Goal: Information Seeking & Learning: Compare options

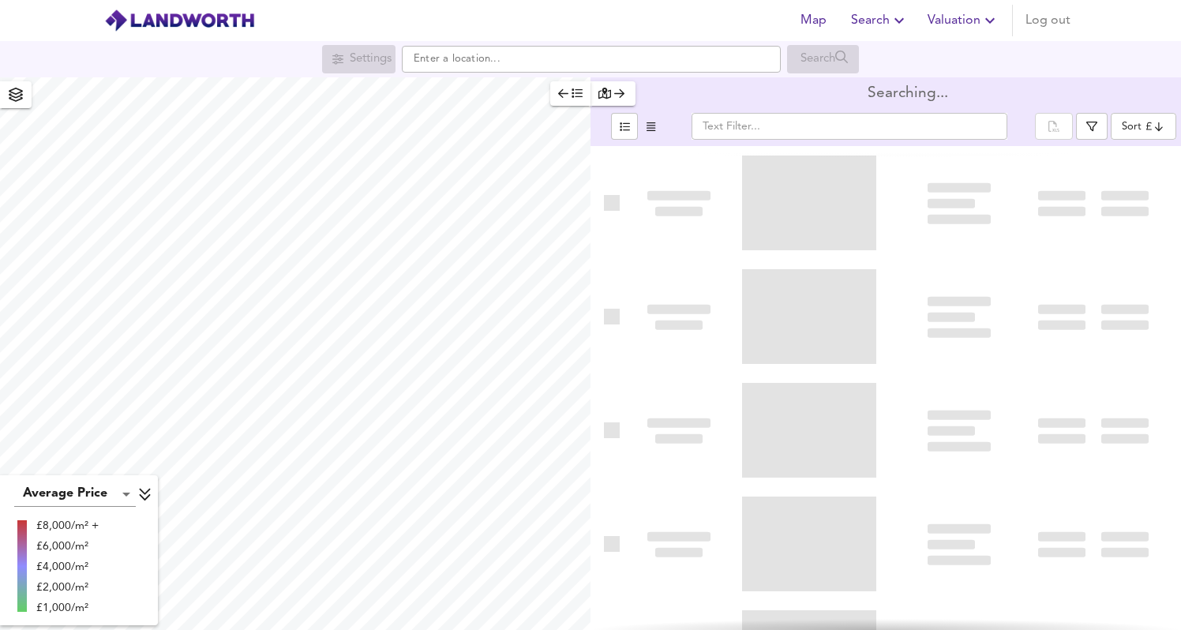
type input "bestdeal"
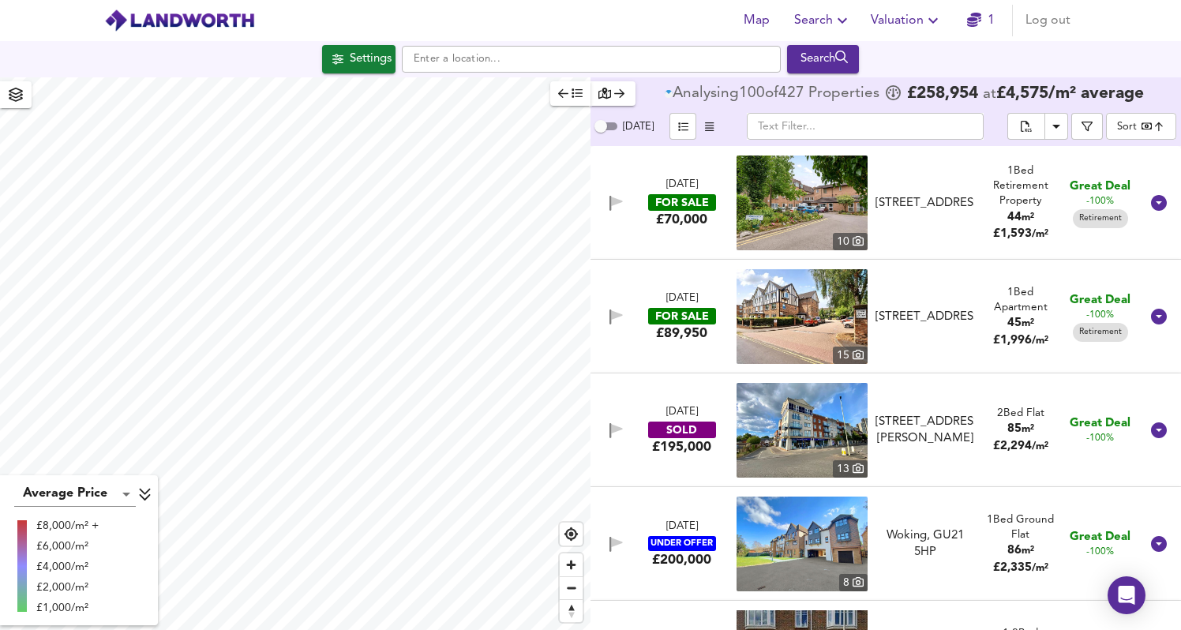
click at [850, 15] on icon "button" at bounding box center [842, 20] width 19 height 19
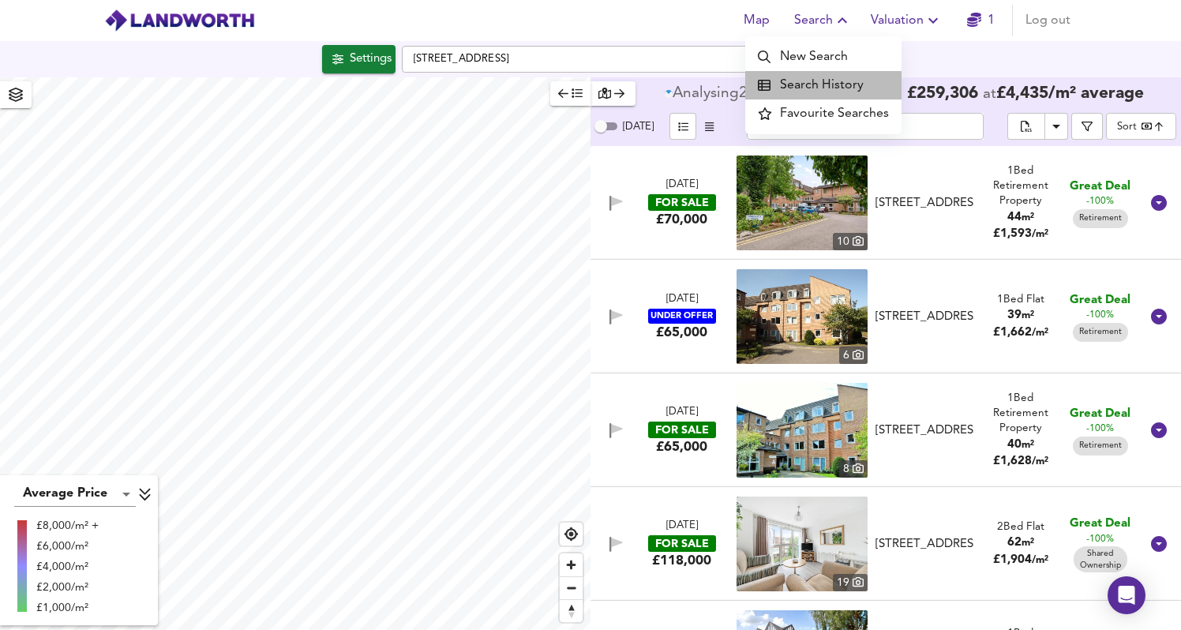
click at [840, 87] on li "Search History" at bounding box center [823, 85] width 156 height 28
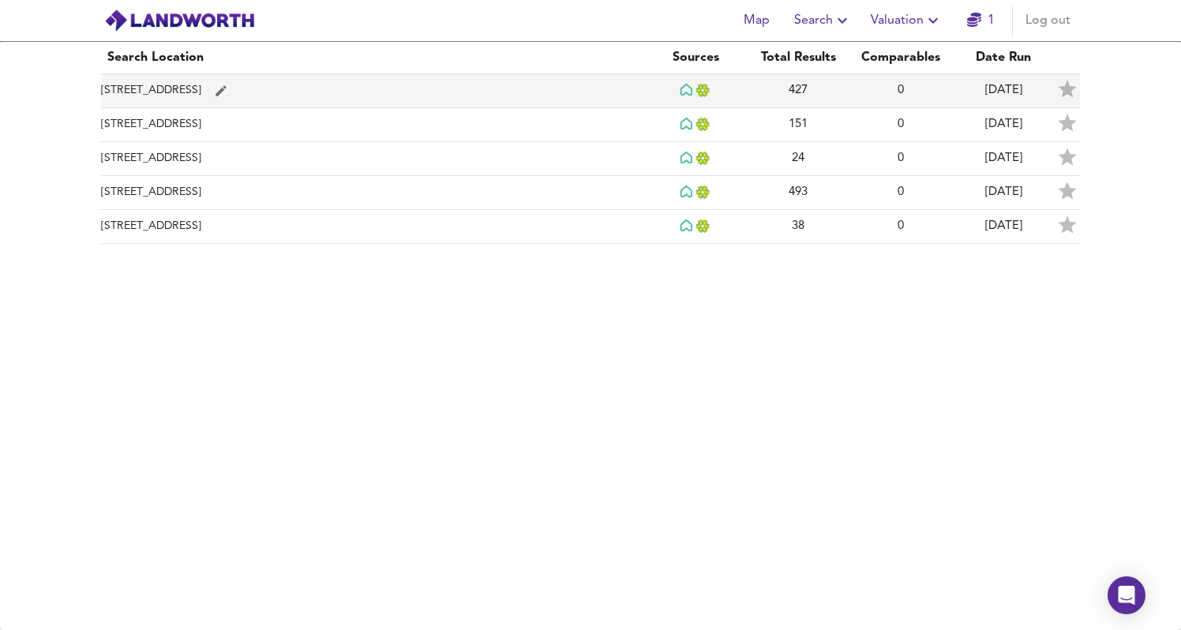
click at [452, 95] on td "[STREET_ADDRESS]" at bounding box center [372, 91] width 543 height 34
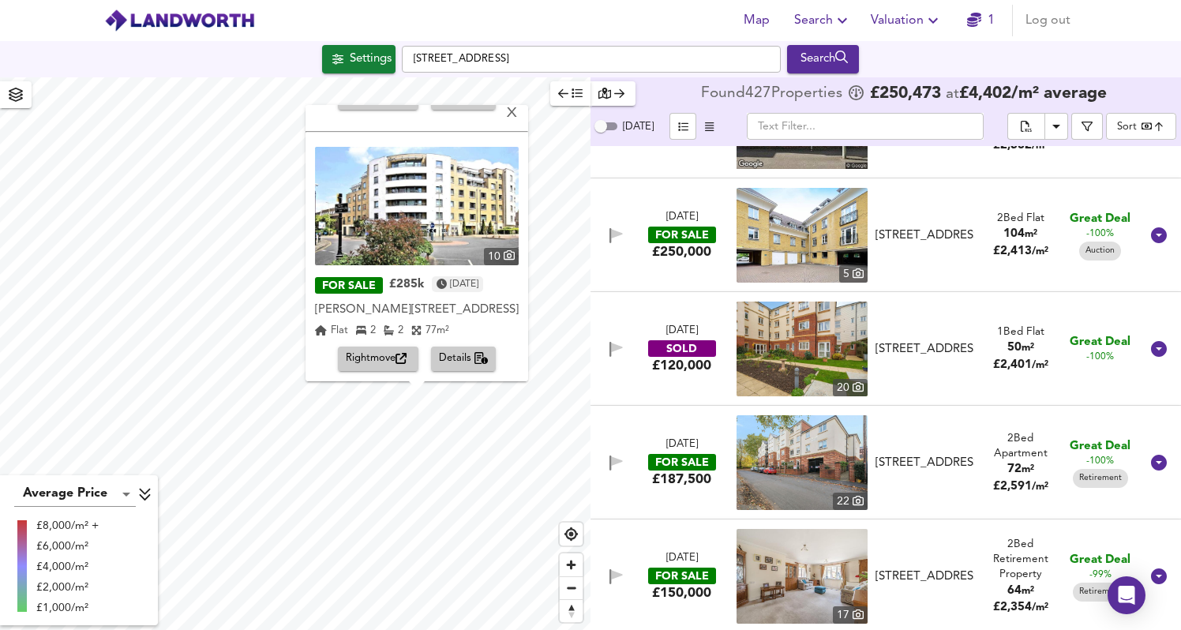
scroll to position [510, 0]
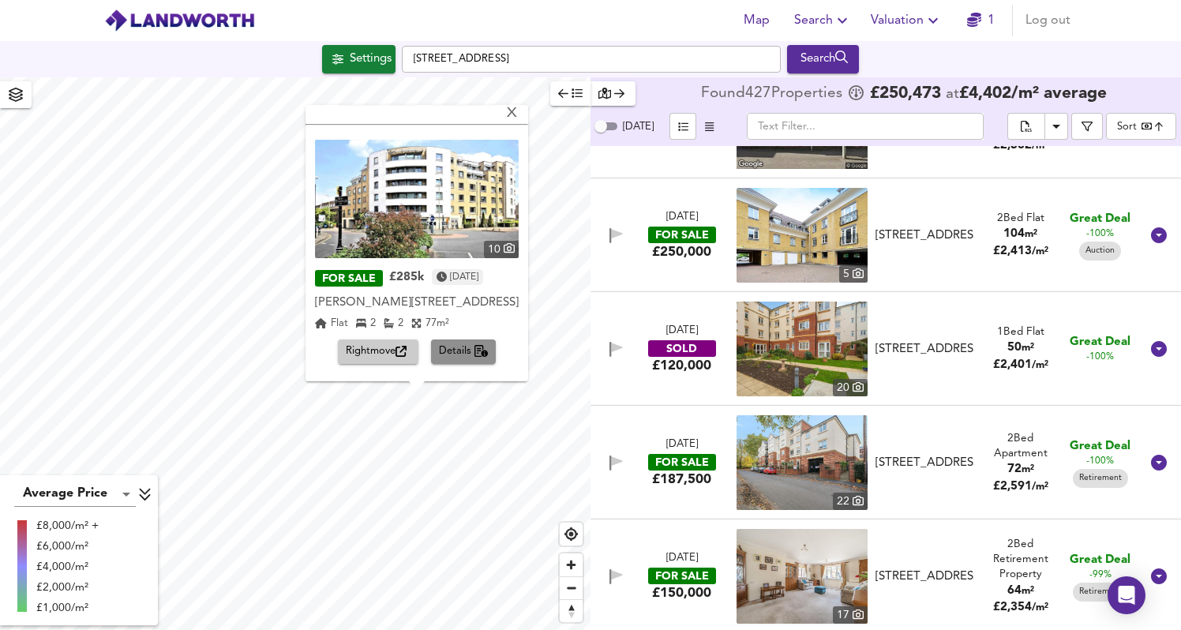
click at [468, 357] on span "Details" at bounding box center [464, 352] width 50 height 18
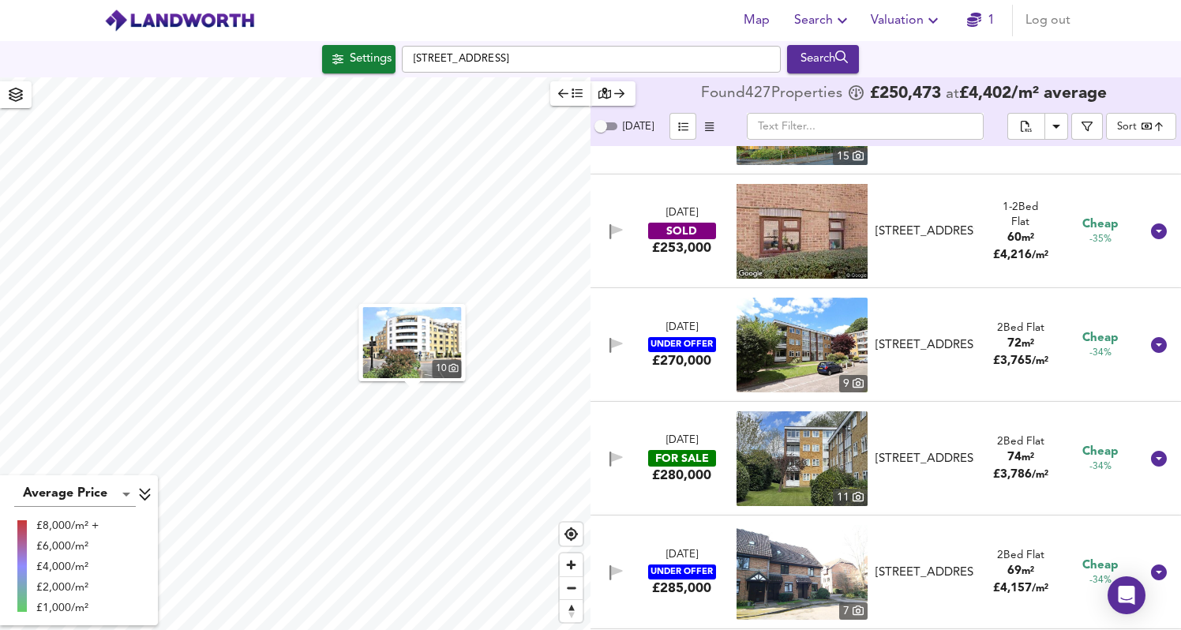
scroll to position [12731, 0]
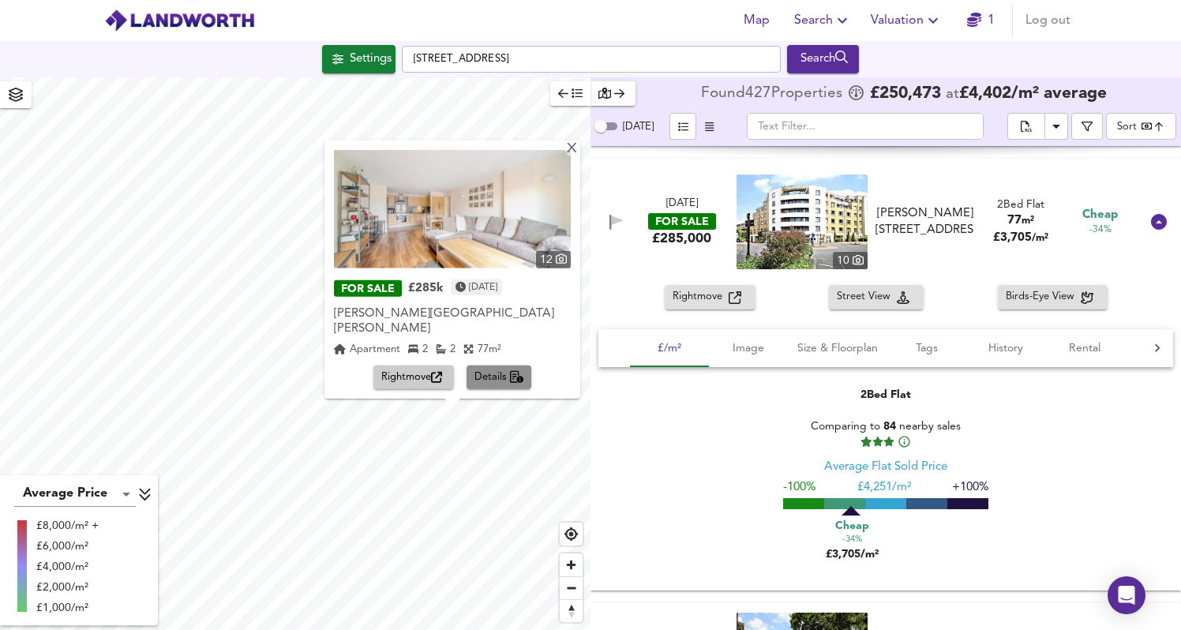
click at [493, 373] on span "Details" at bounding box center [499, 378] width 50 height 18
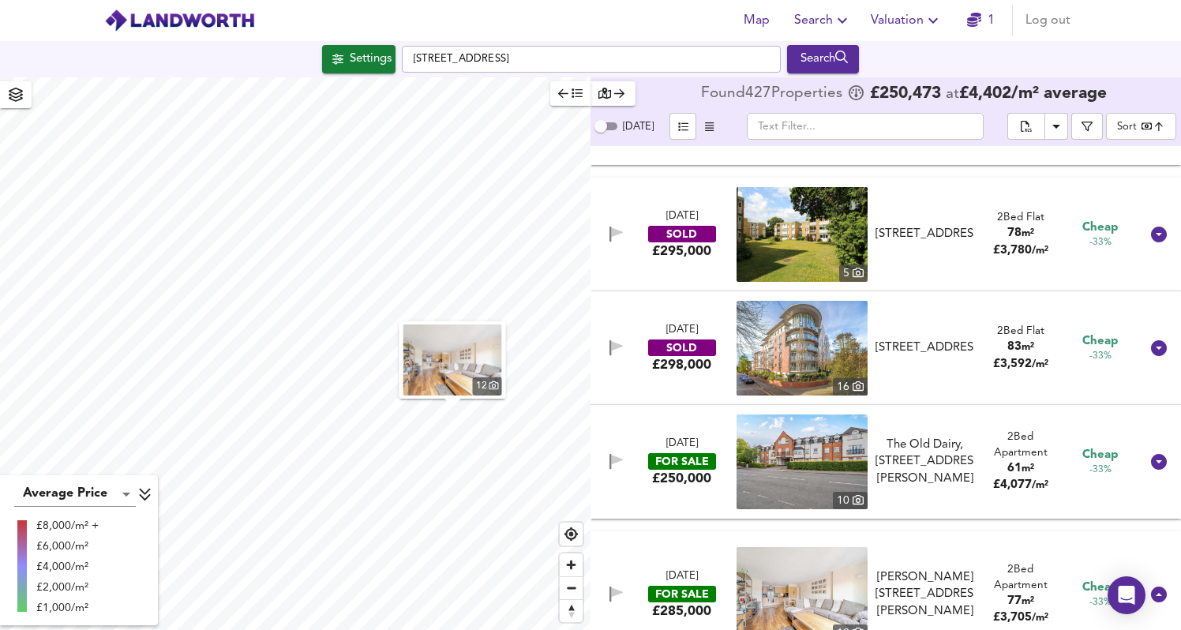
scroll to position [13004, 0]
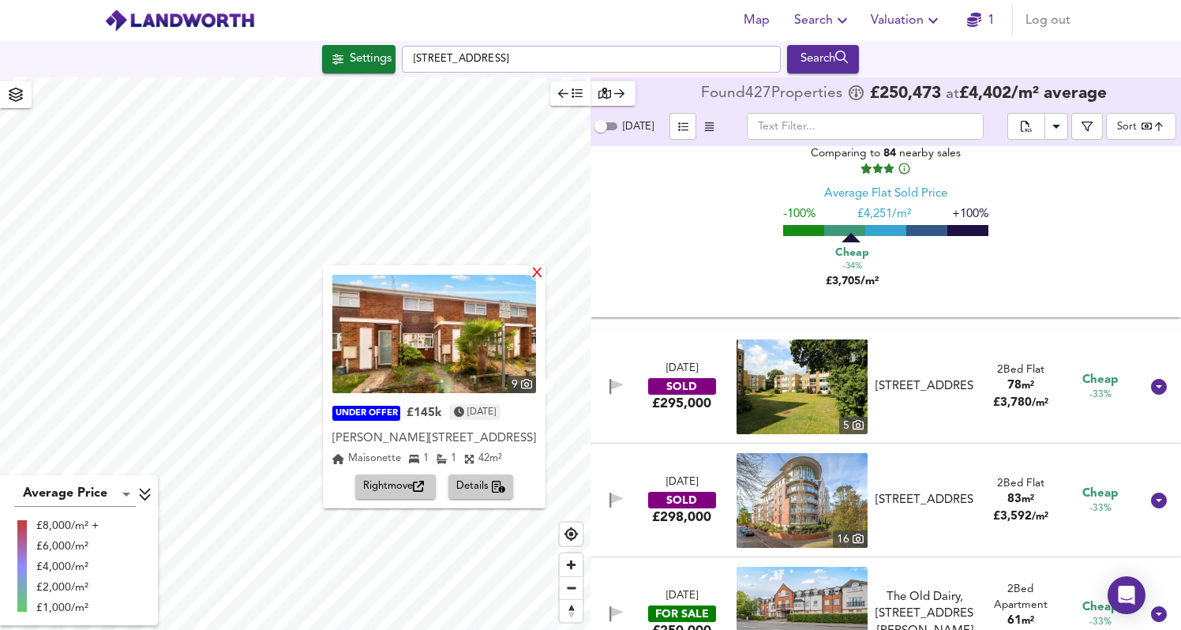
click at [538, 275] on div "X" at bounding box center [536, 274] width 13 height 15
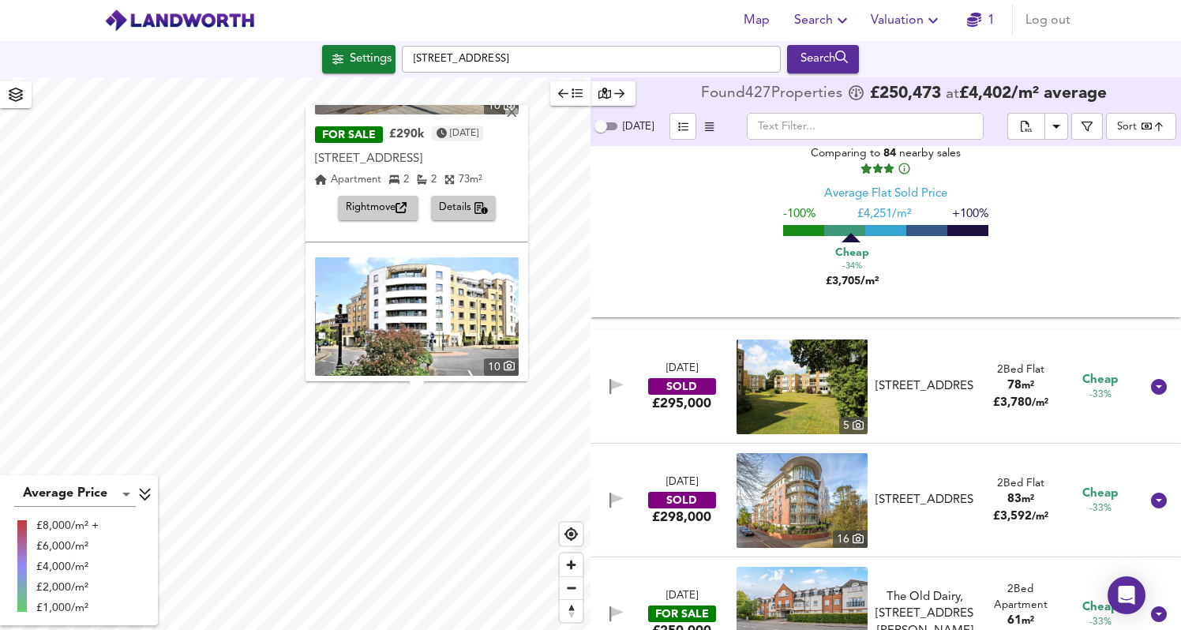
scroll to position [510, 0]
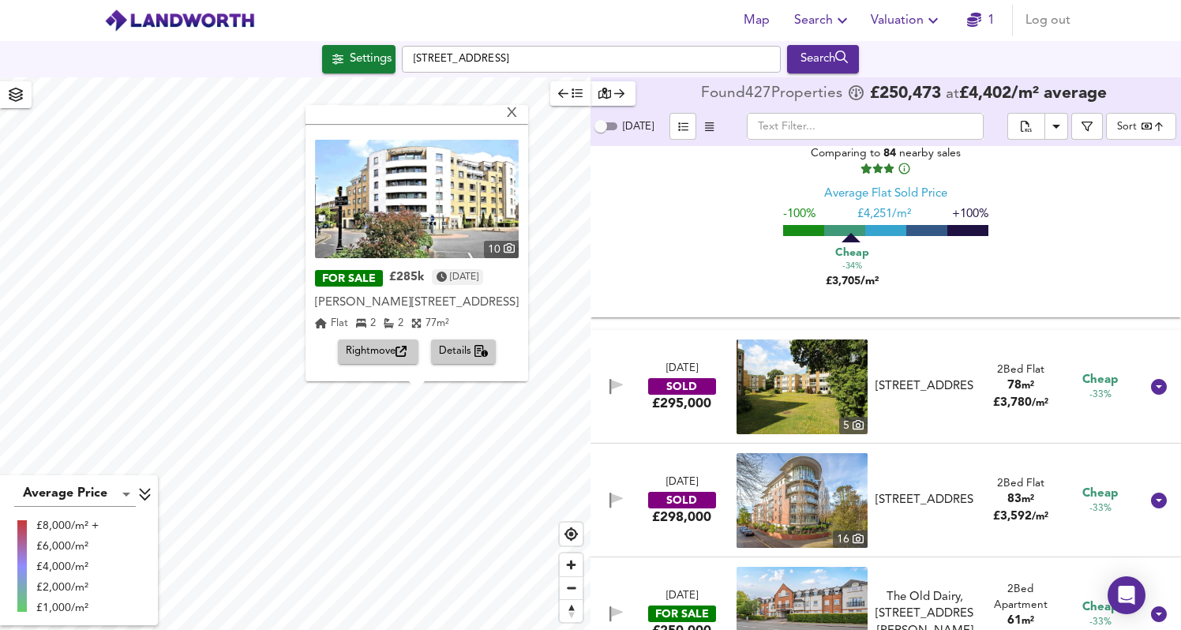
click at [463, 350] on span "Details" at bounding box center [464, 352] width 50 height 18
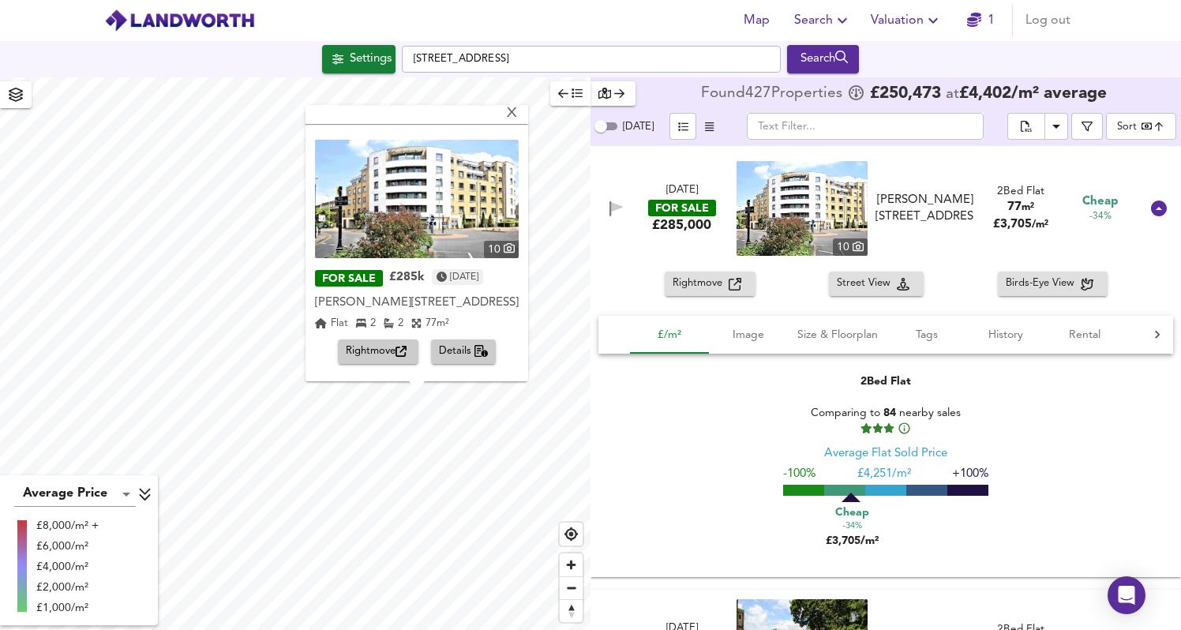
scroll to position [12744, 0]
click at [720, 285] on span "Rightmove" at bounding box center [701, 284] width 56 height 18
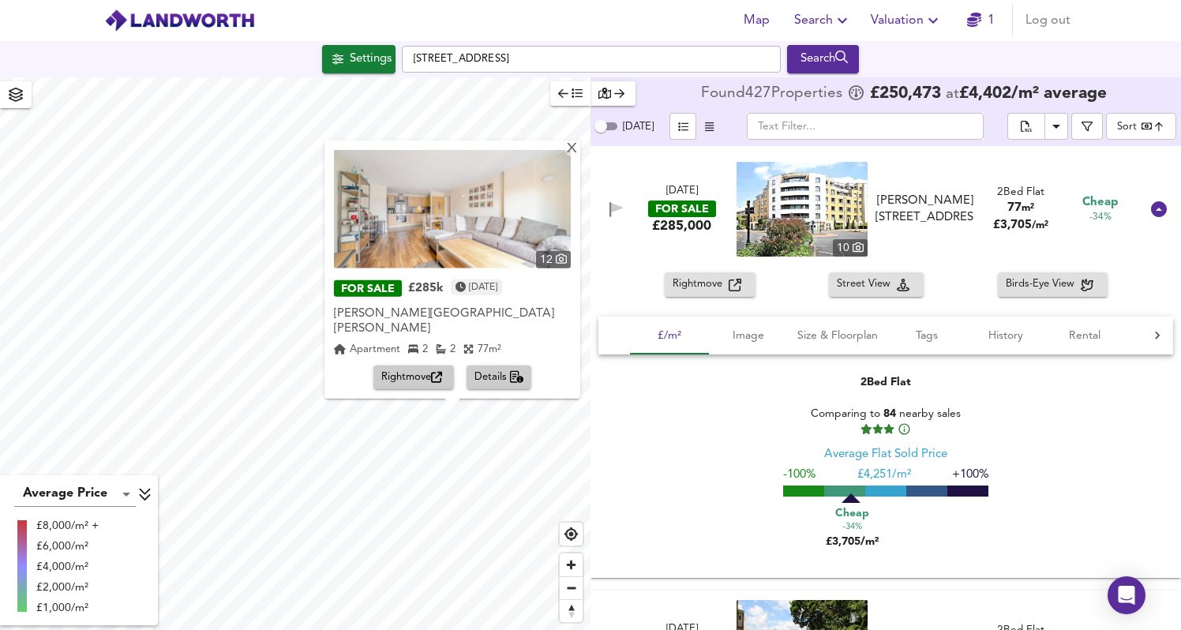
click at [513, 377] on icon "button" at bounding box center [517, 377] width 14 height 13
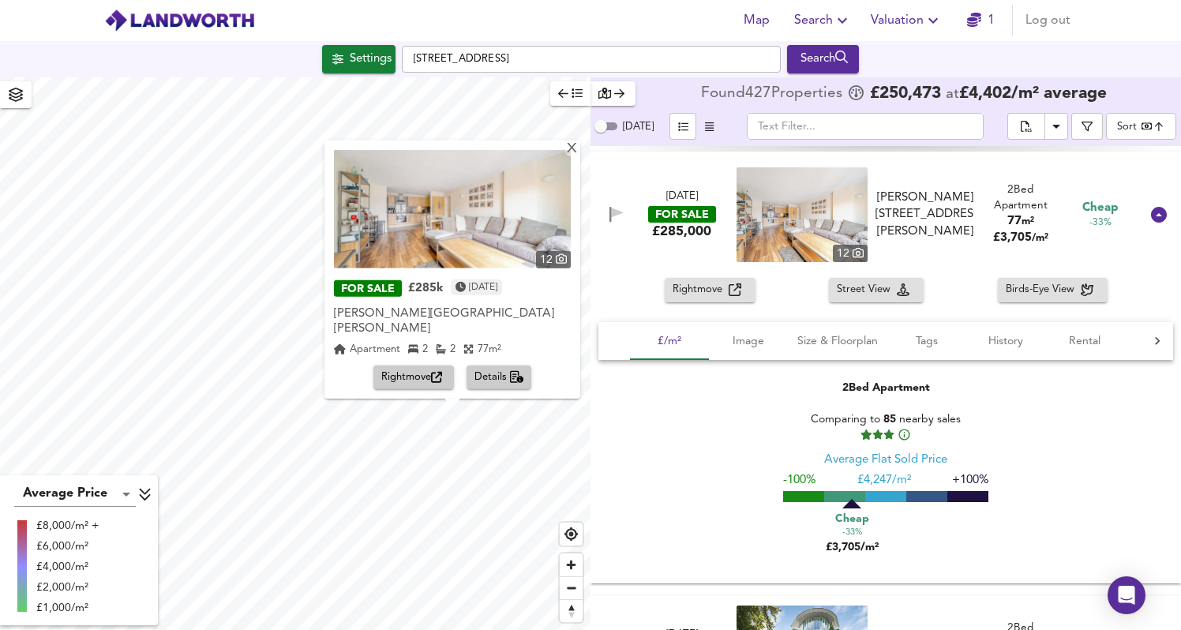
scroll to position [13542, 0]
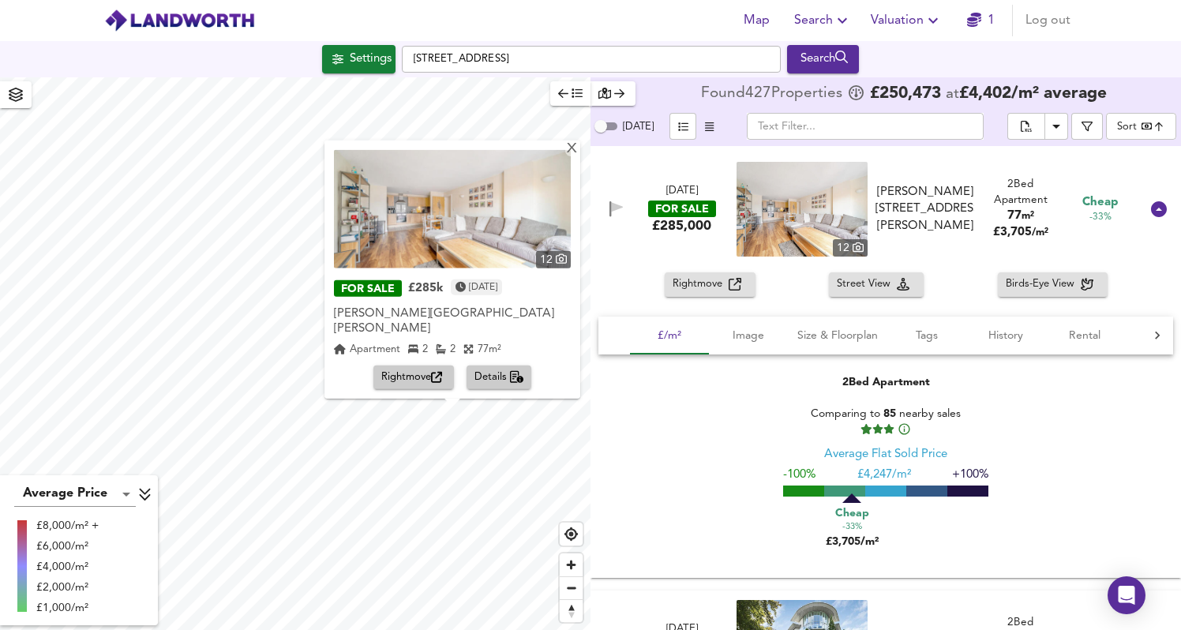
click at [414, 378] on span "Rightmove" at bounding box center [413, 378] width 65 height 18
click at [436, 375] on icon "button" at bounding box center [436, 377] width 11 height 11
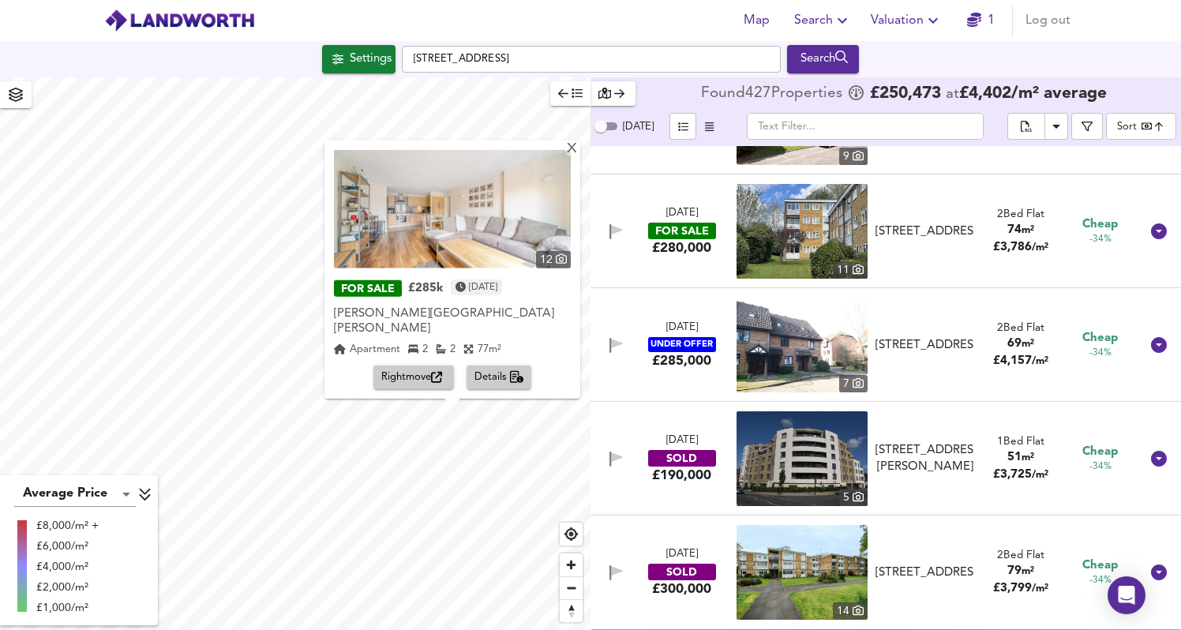
scroll to position [12151, 0]
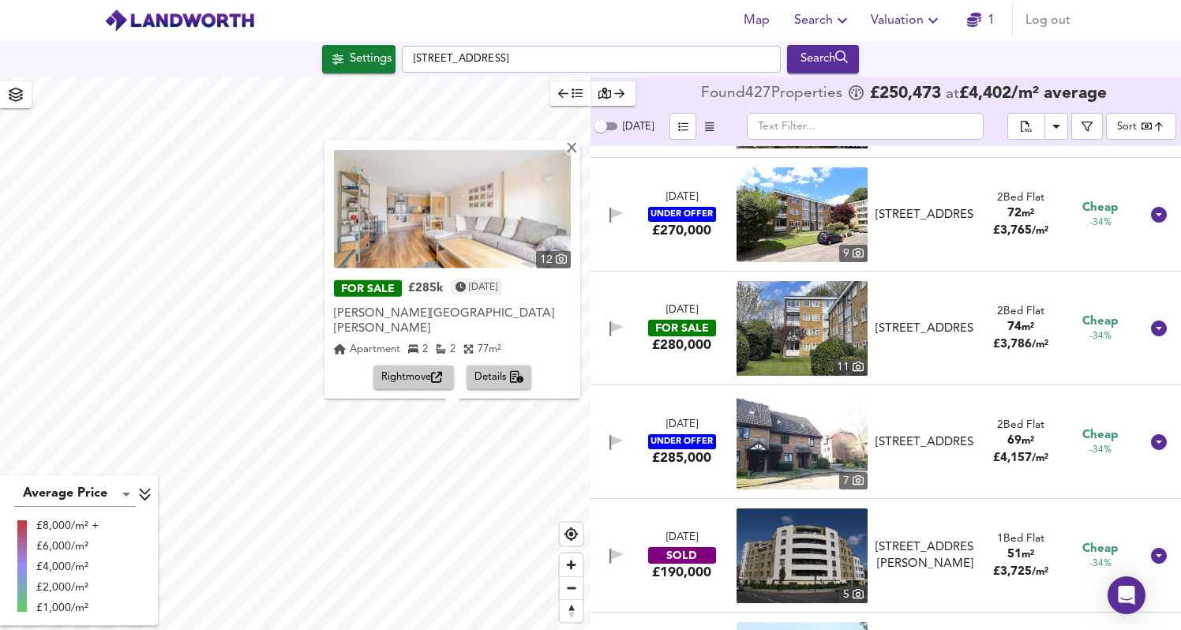
click at [981, 352] on div "2 Bed Flat 74 m² £ 3,786 / m²" at bounding box center [1020, 328] width 80 height 49
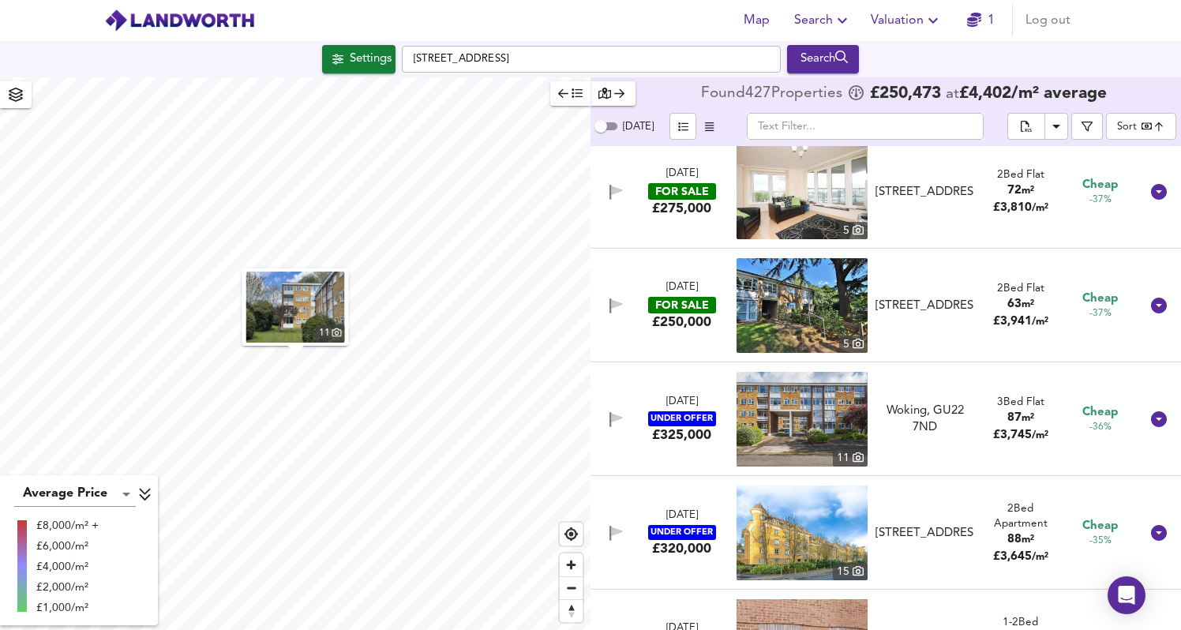
scroll to position [11587, 0]
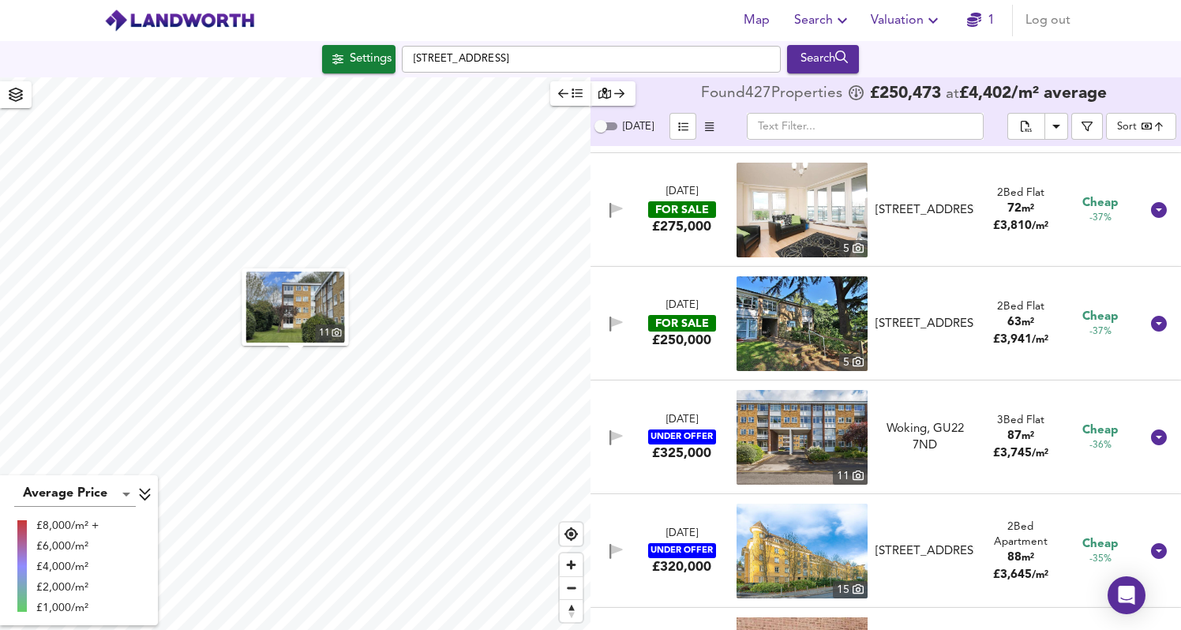
click at [1030, 351] on div "[DATE] FOR SALE £250,000 [STREET_ADDRESS] 2 Bed Flat 63 m² £ 3,941 / m² Cheap -…" at bounding box center [867, 323] width 546 height 95
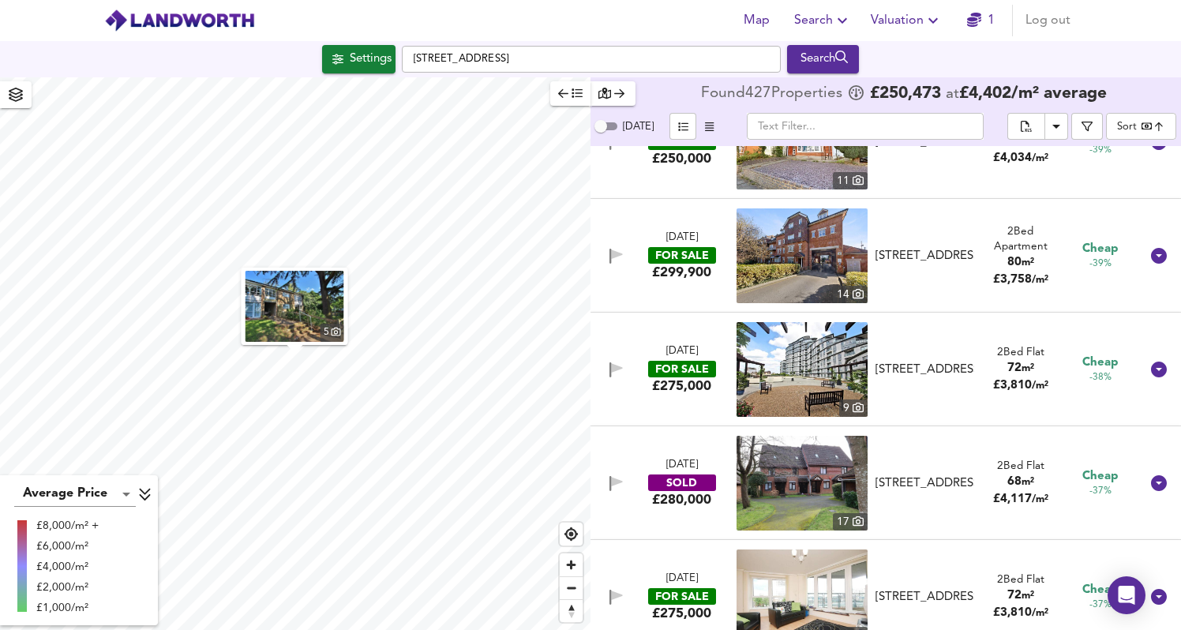
scroll to position [11166, 0]
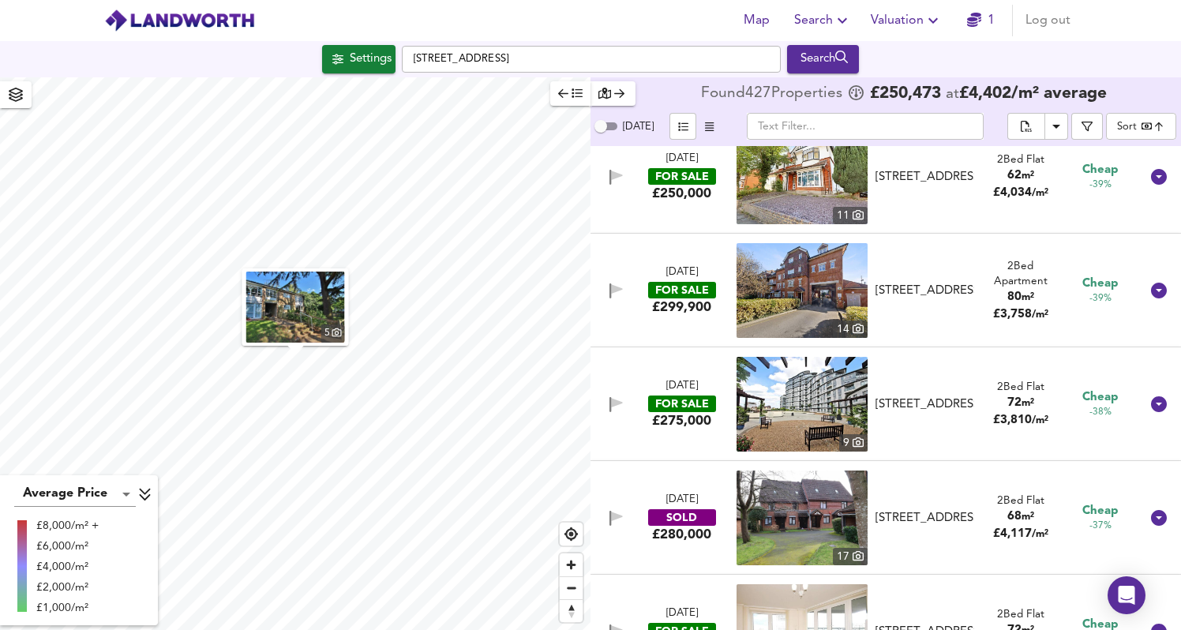
click at [1043, 398] on div "2 Bed Flat 72 m² £ 3,810 / m²" at bounding box center [1020, 404] width 80 height 49
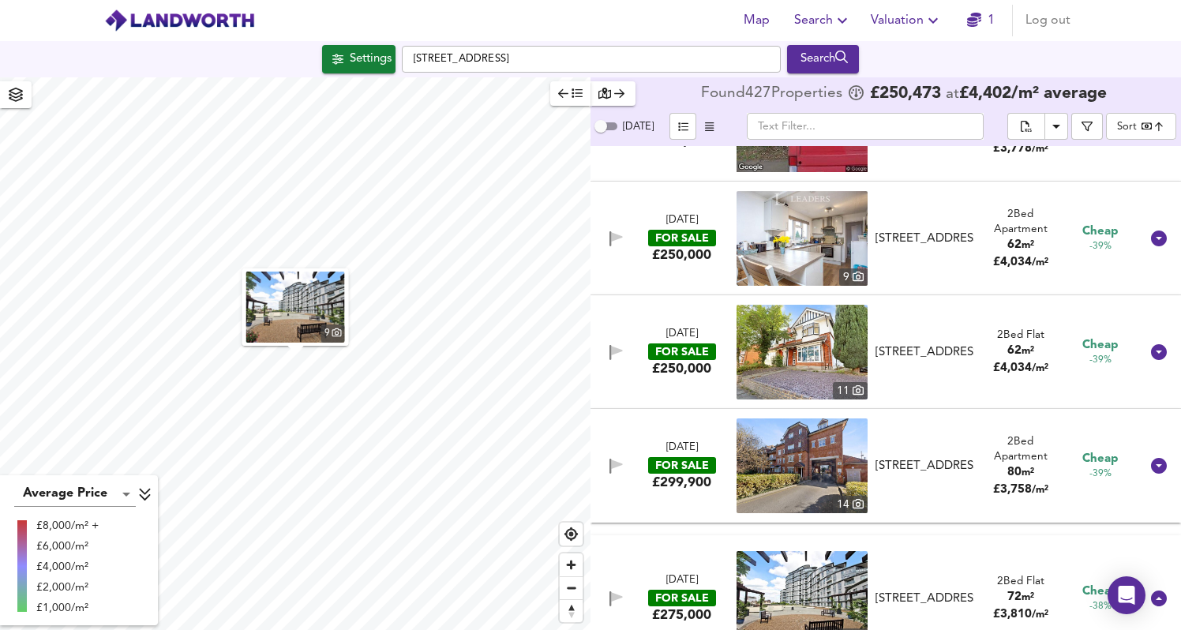
scroll to position [10990, 0]
click at [1029, 485] on span "£ 3,758 / m²" at bounding box center [1020, 491] width 55 height 12
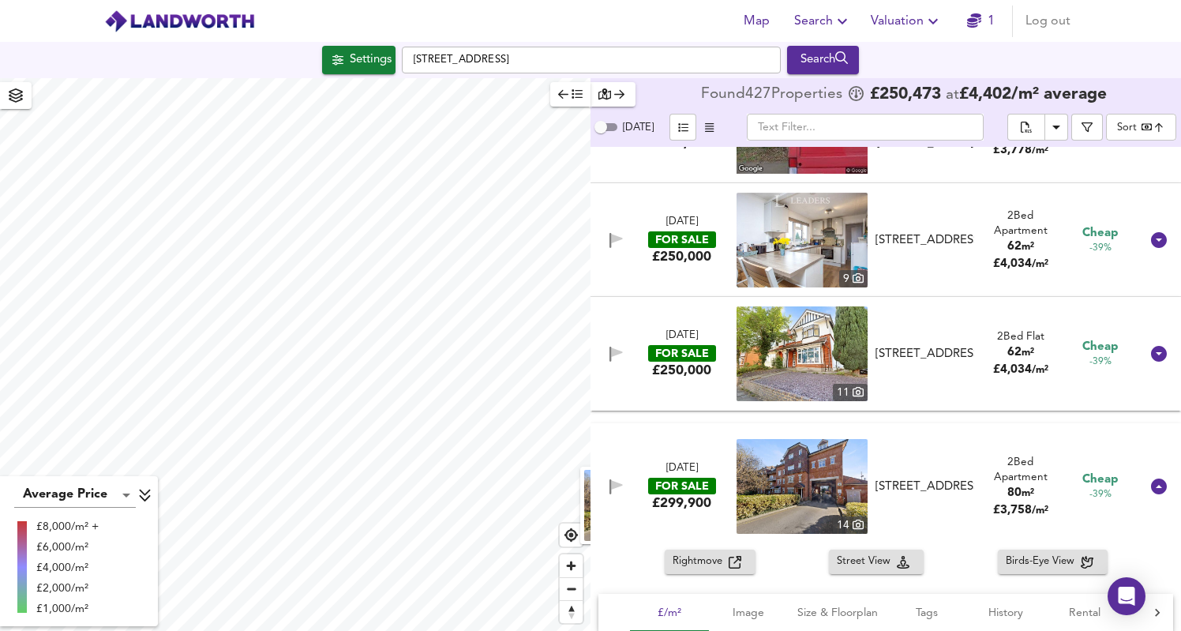
scroll to position [11003, 0]
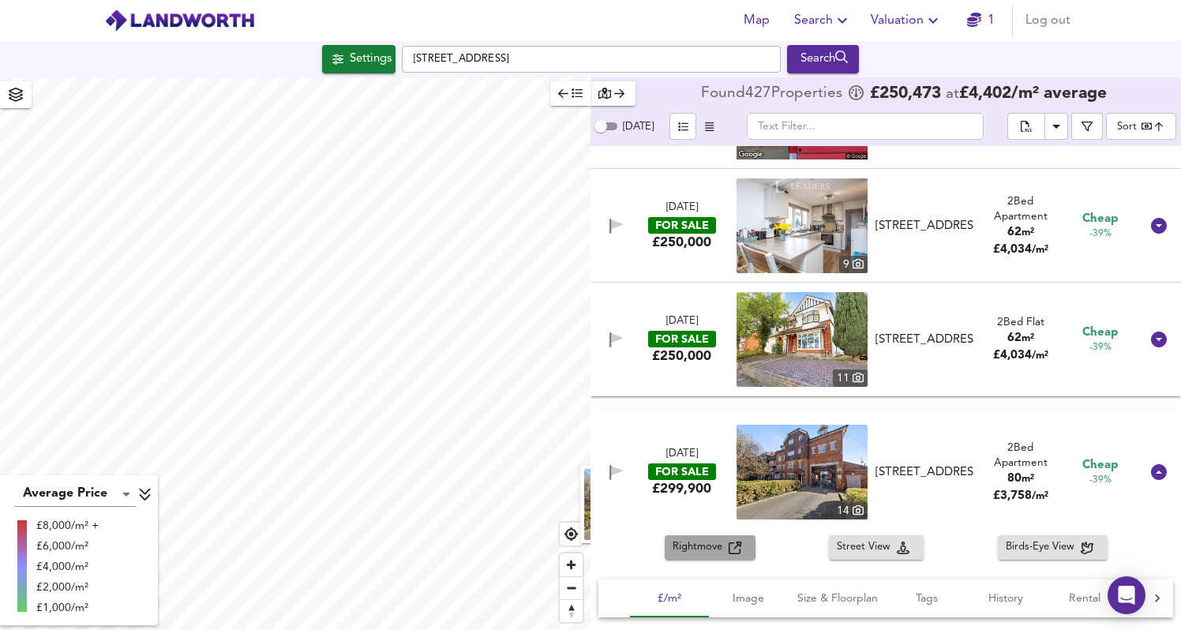
click at [741, 544] on div "Rightmove" at bounding box center [710, 547] width 75 height 18
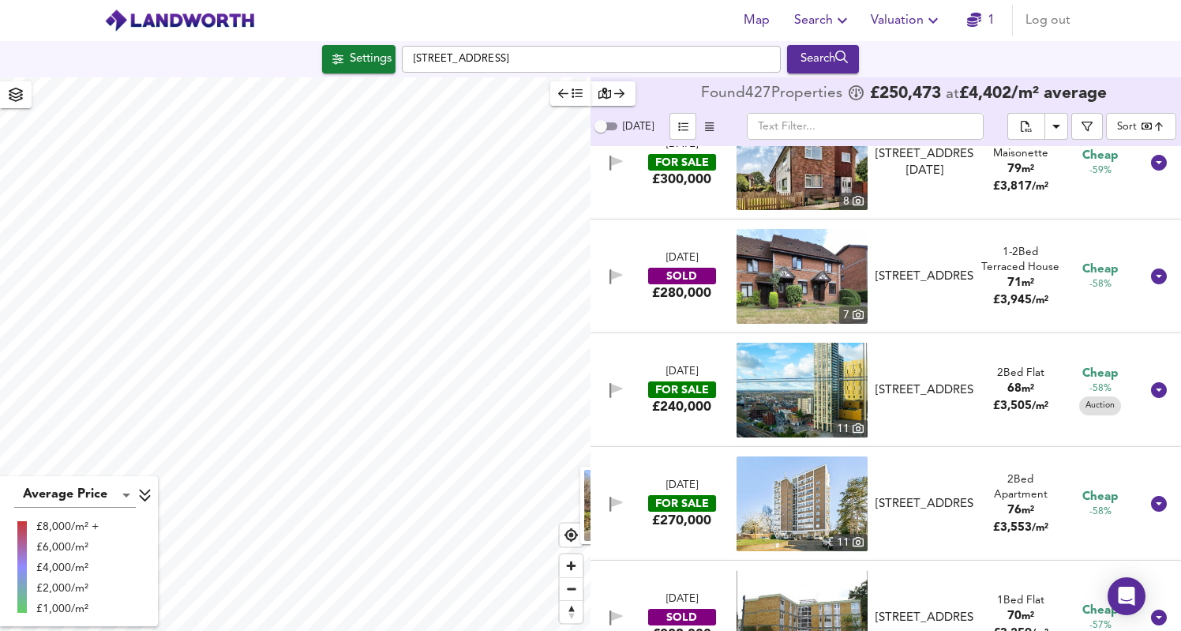
scroll to position [6291, 0]
click at [973, 501] on div "[STREET_ADDRESS]" at bounding box center [925, 505] width 112 height 17
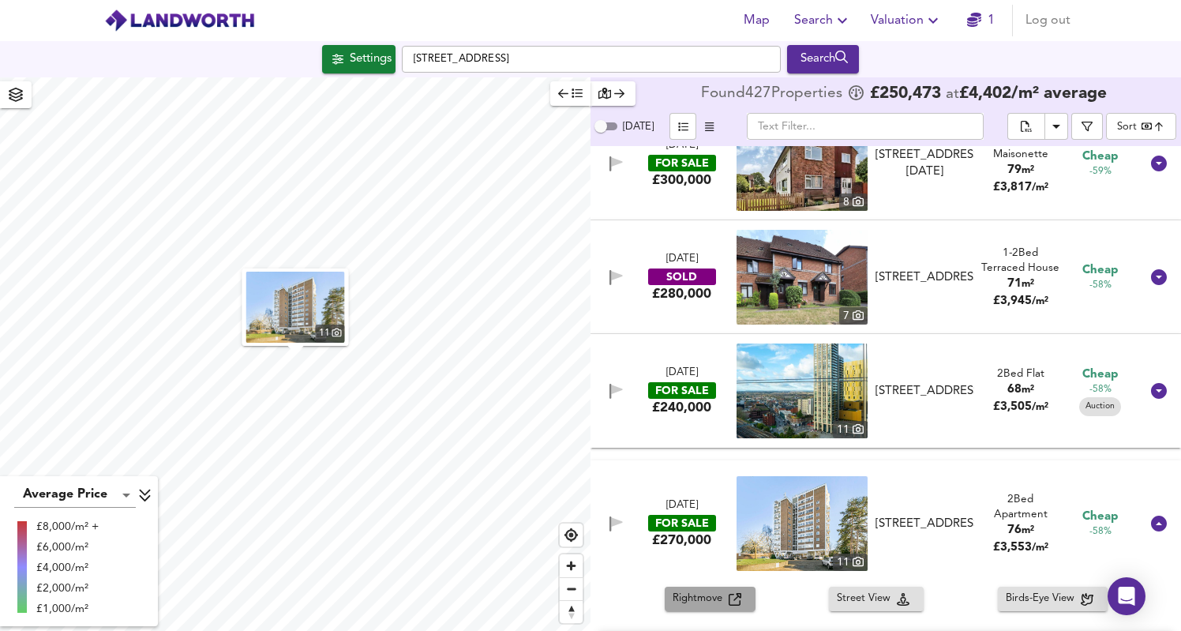
click at [716, 598] on span "Rightmove" at bounding box center [701, 599] width 56 height 18
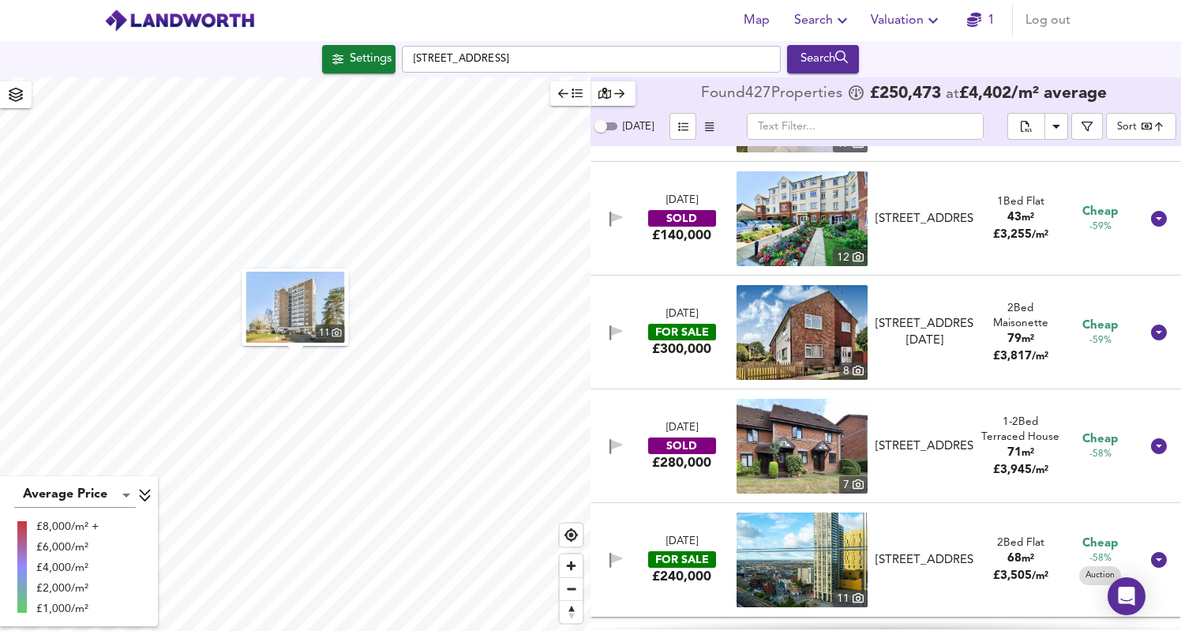
scroll to position [6122, 0]
click at [683, 344] on div "£300,000" at bounding box center [681, 349] width 59 height 17
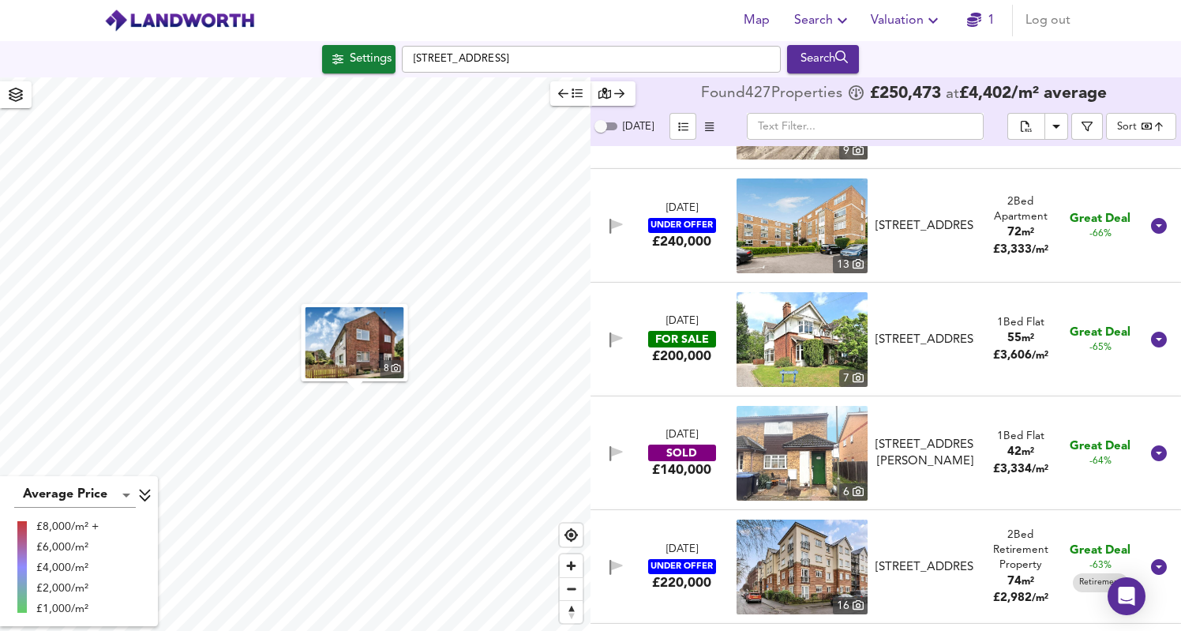
scroll to position [5303, 0]
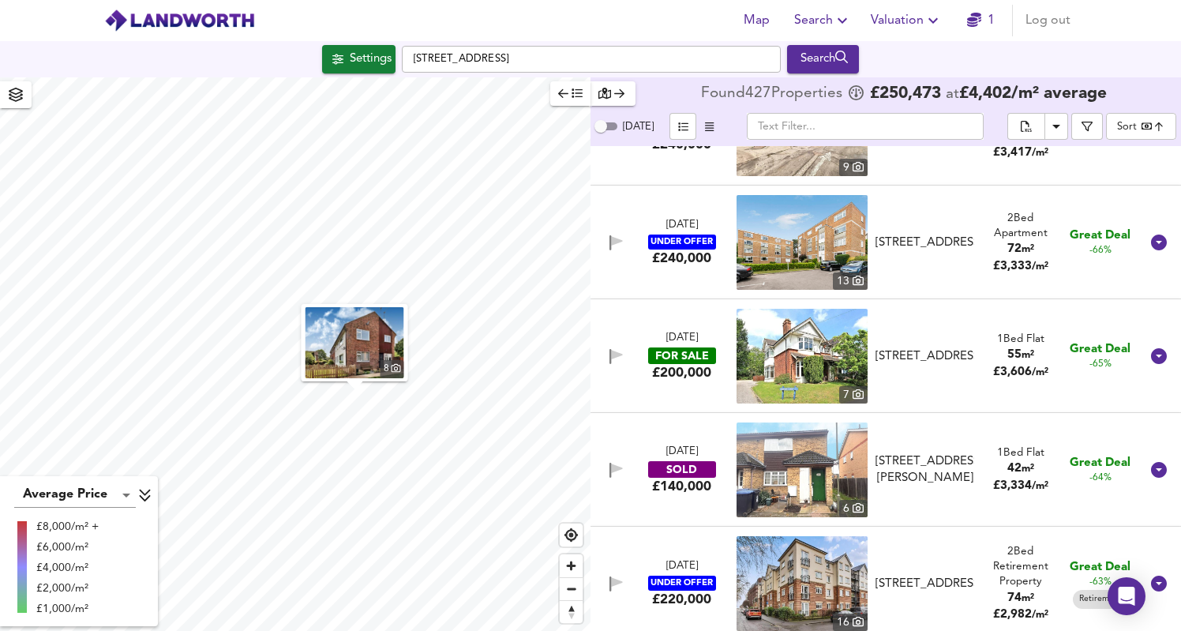
click at [673, 376] on div "£200,000" at bounding box center [681, 372] width 59 height 17
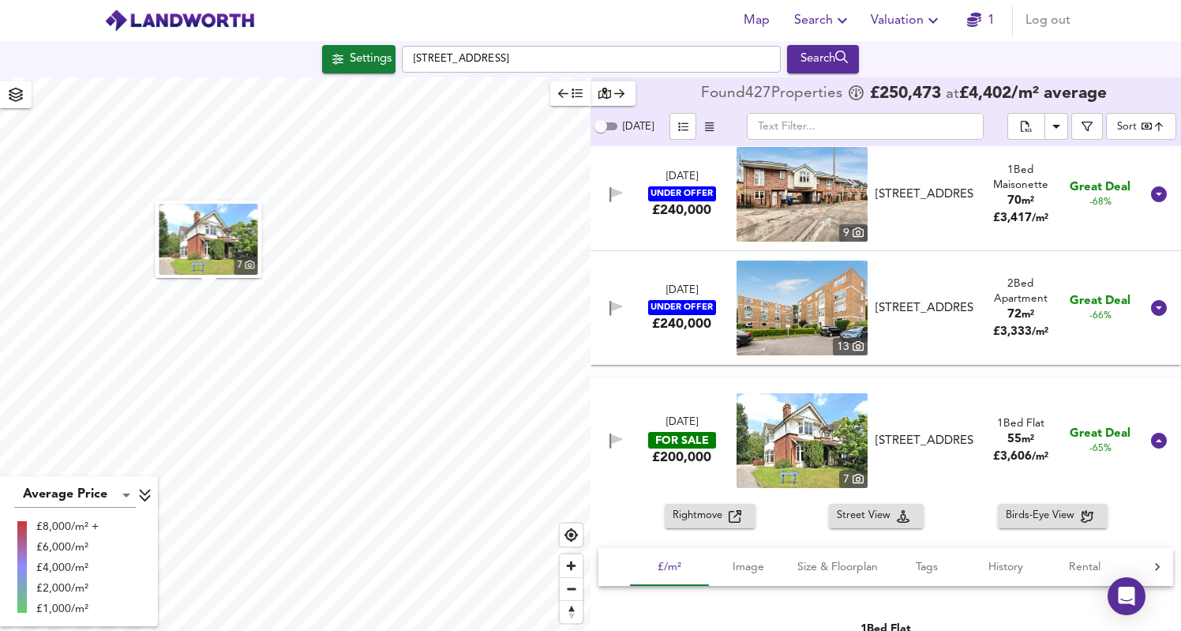
scroll to position [5327, 0]
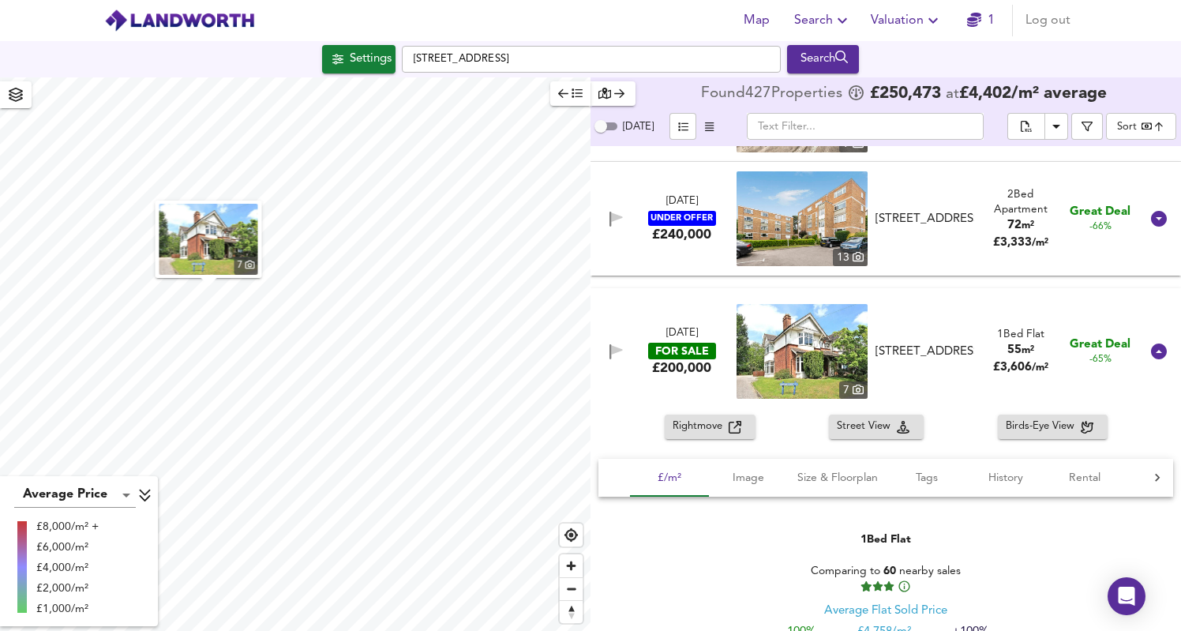
click at [717, 427] on span "Rightmove" at bounding box center [701, 427] width 56 height 18
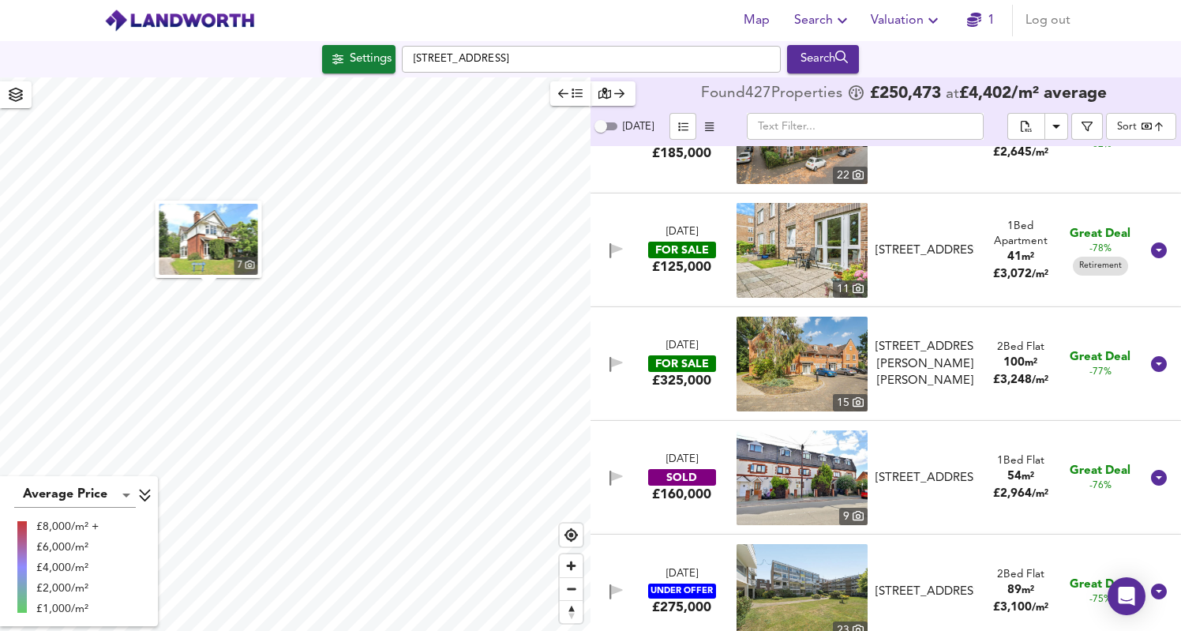
scroll to position [4387, 0]
click at [693, 385] on div "£325,000" at bounding box center [681, 379] width 59 height 17
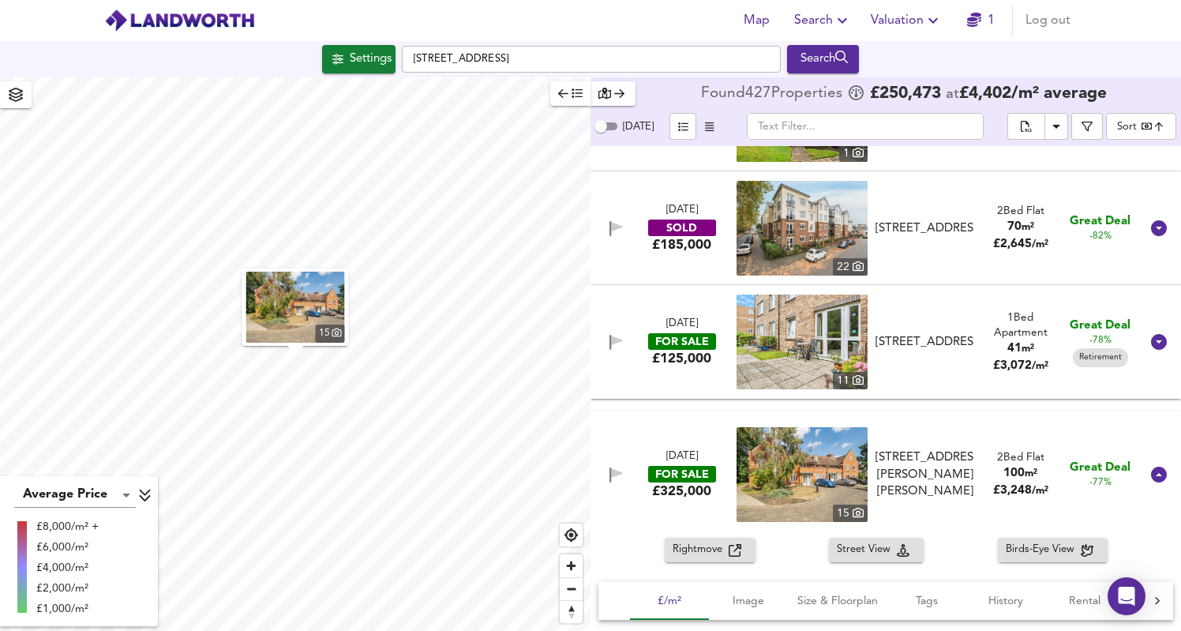
scroll to position [4296, 0]
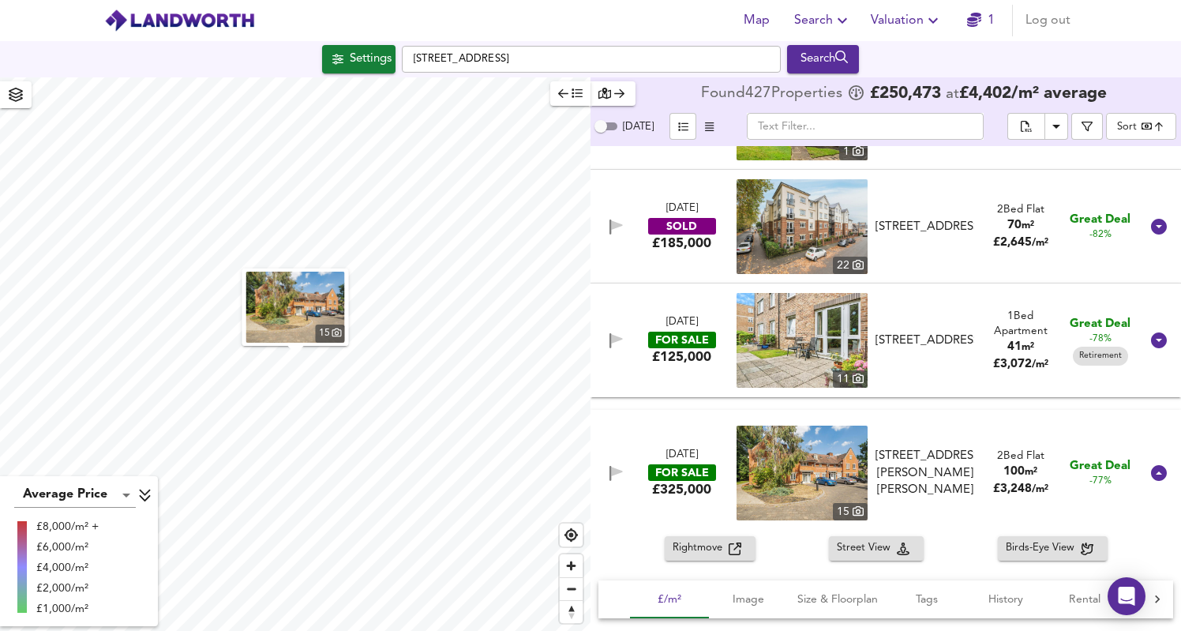
click at [707, 549] on span "Rightmove" at bounding box center [701, 548] width 56 height 18
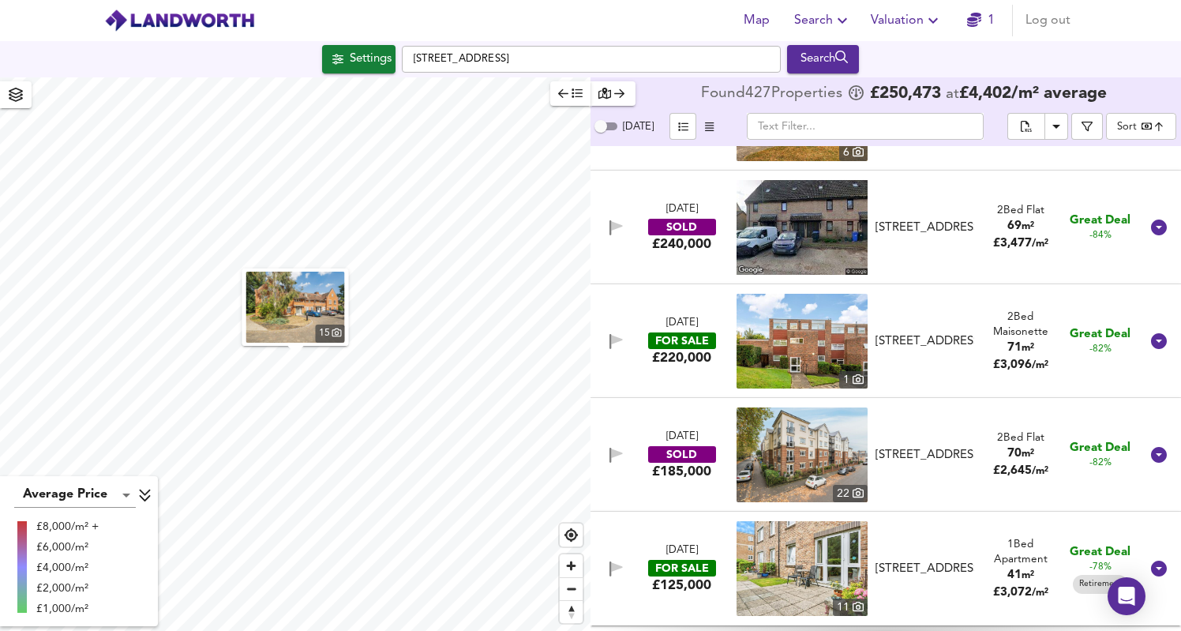
scroll to position [4066, 0]
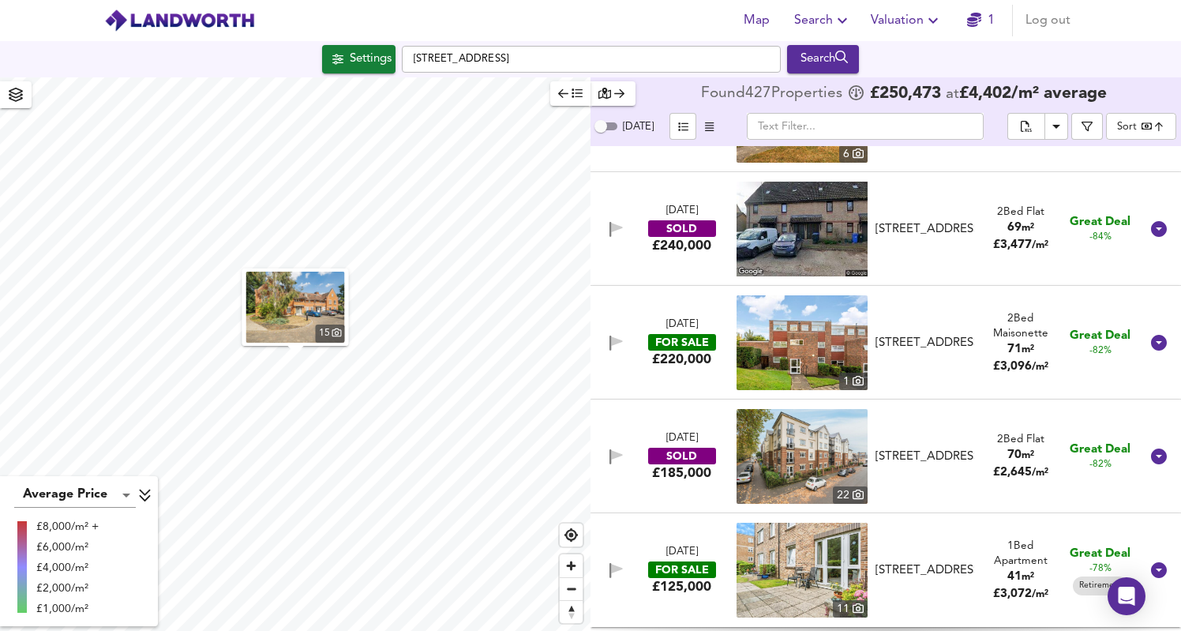
click at [699, 360] on div "£220,000" at bounding box center [681, 358] width 59 height 17
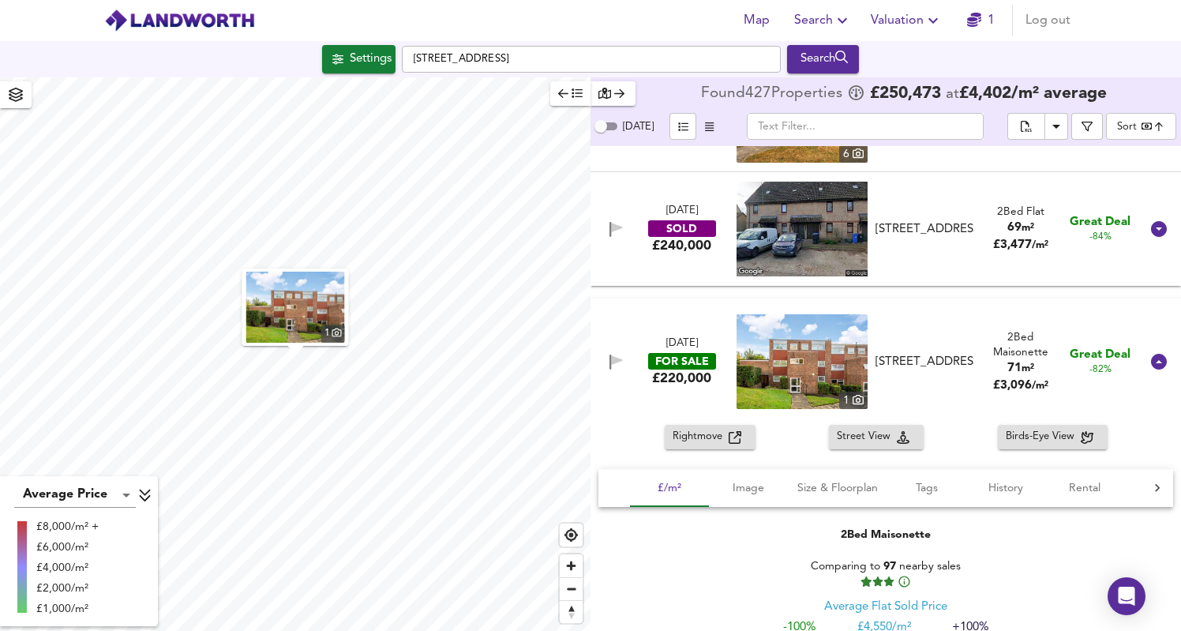
click at [706, 438] on span "Rightmove" at bounding box center [701, 437] width 56 height 18
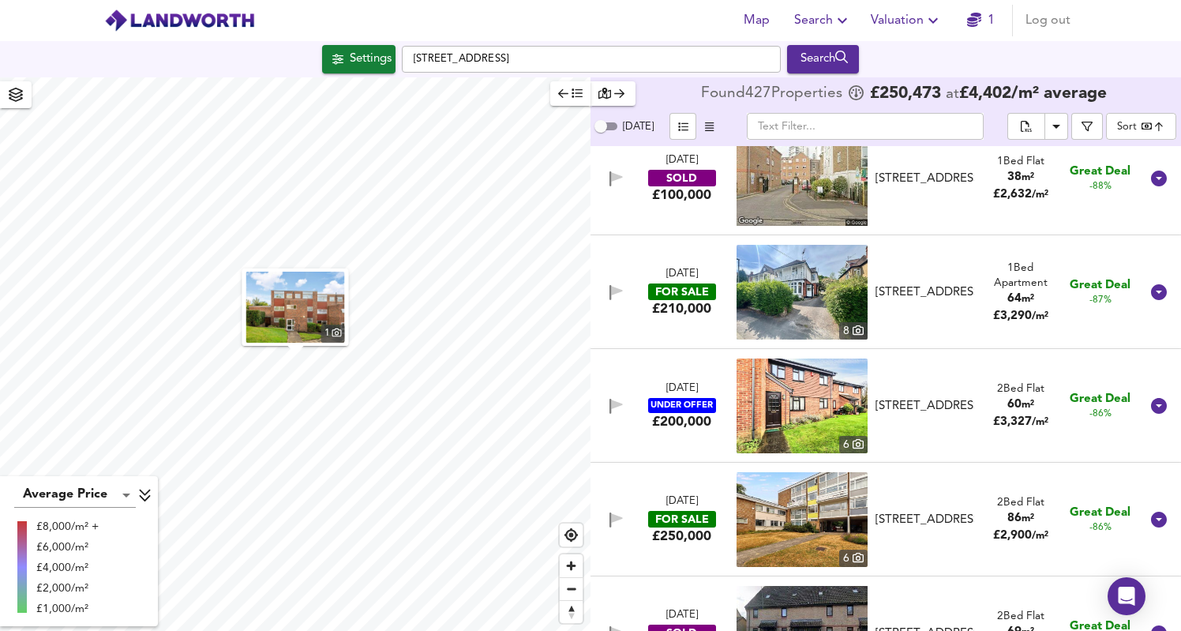
scroll to position [3660, 0]
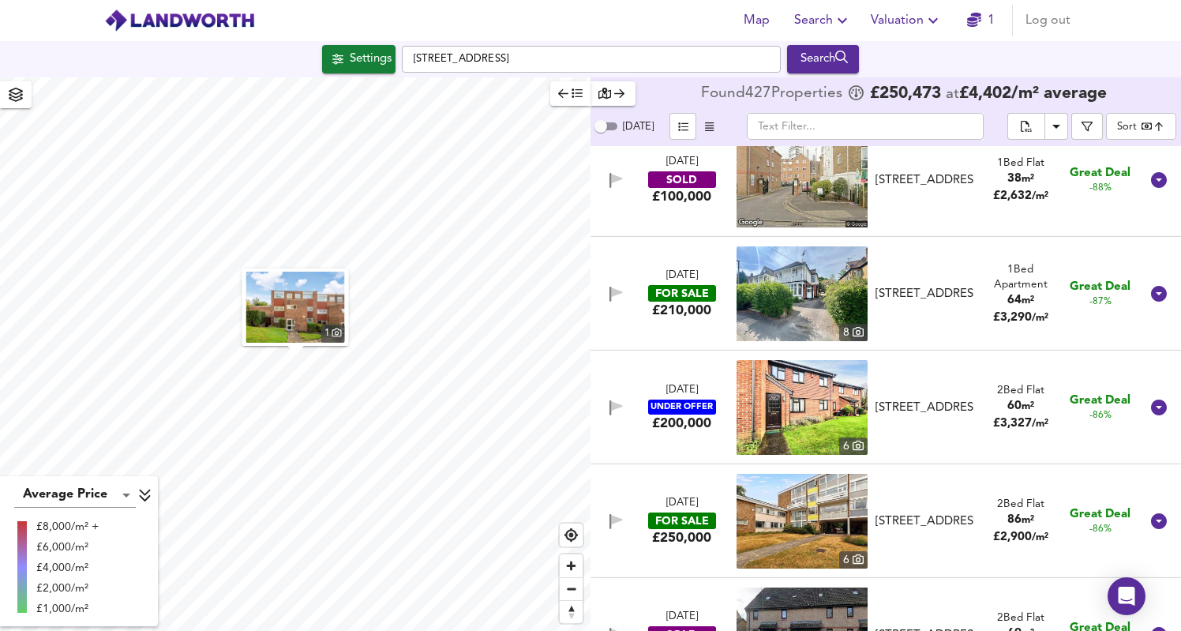
click at [707, 307] on div "£210,000" at bounding box center [681, 310] width 59 height 17
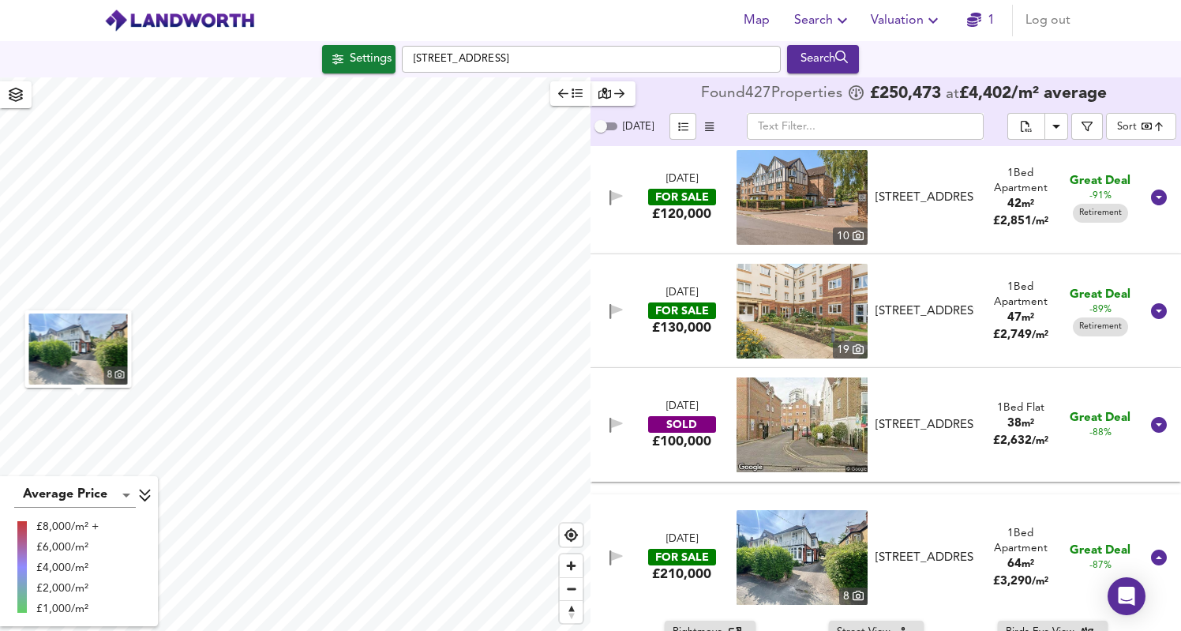
scroll to position [3409, 0]
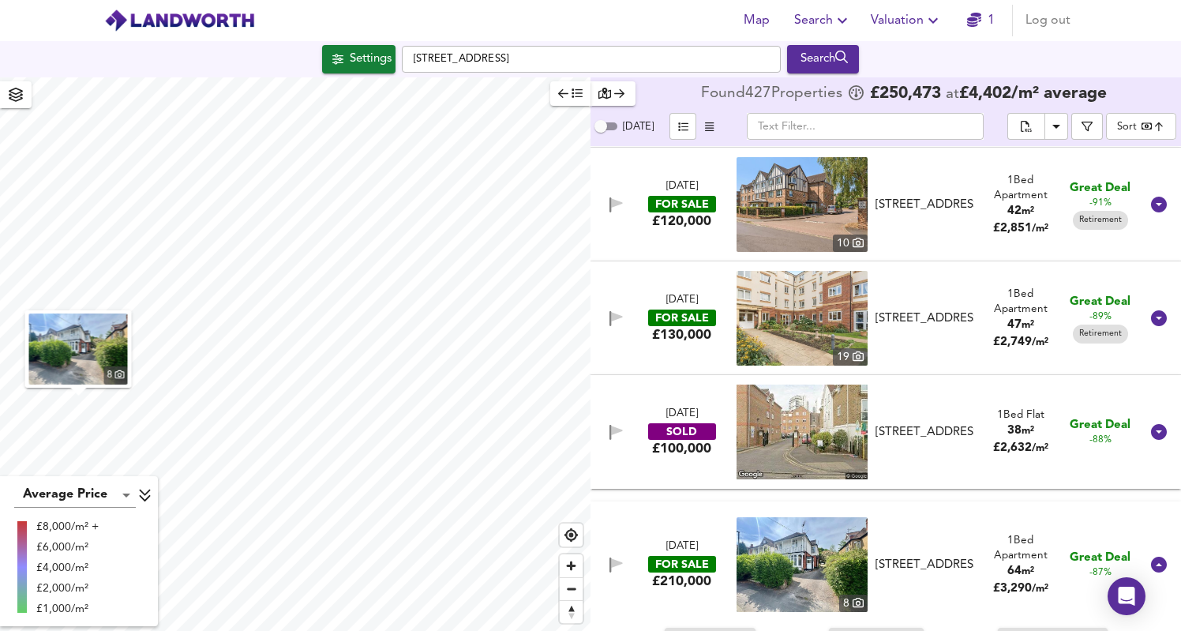
click at [701, 332] on div "£130,000" at bounding box center [681, 334] width 59 height 17
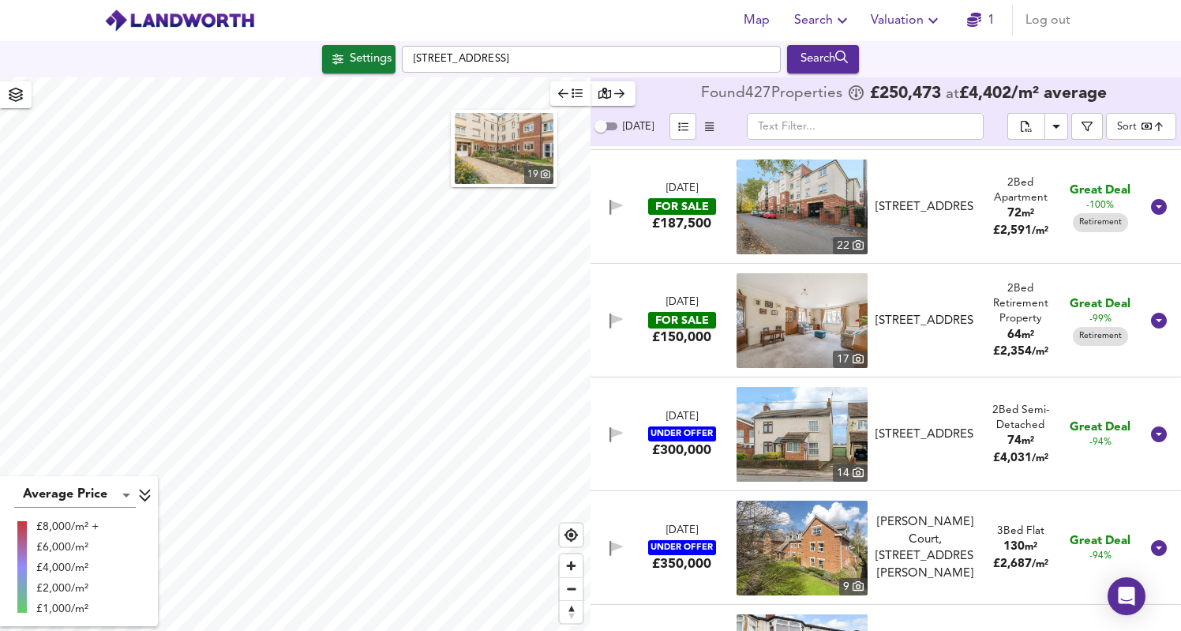
scroll to position [2690, 0]
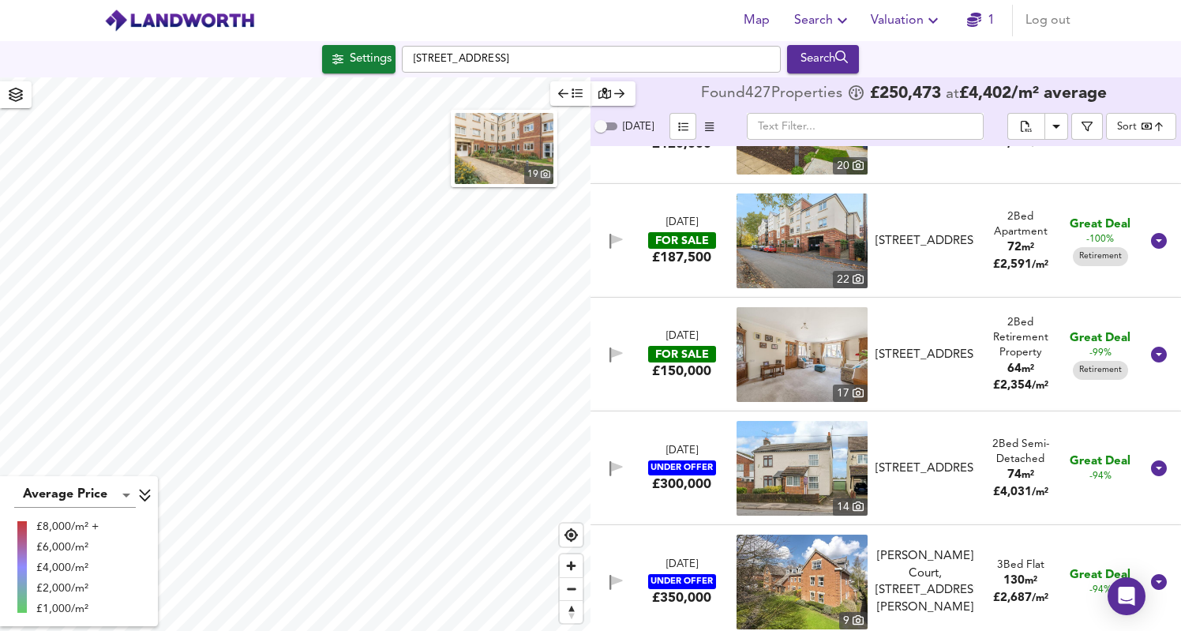
click at [672, 370] on div "£150,000" at bounding box center [681, 370] width 59 height 17
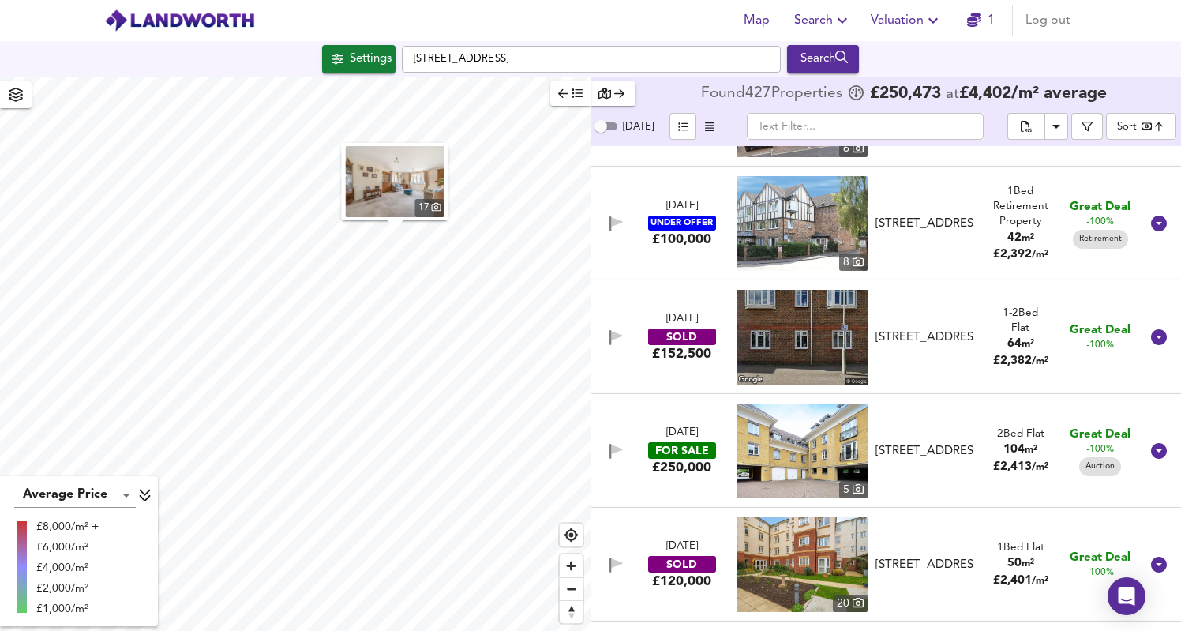
scroll to position [2249, 0]
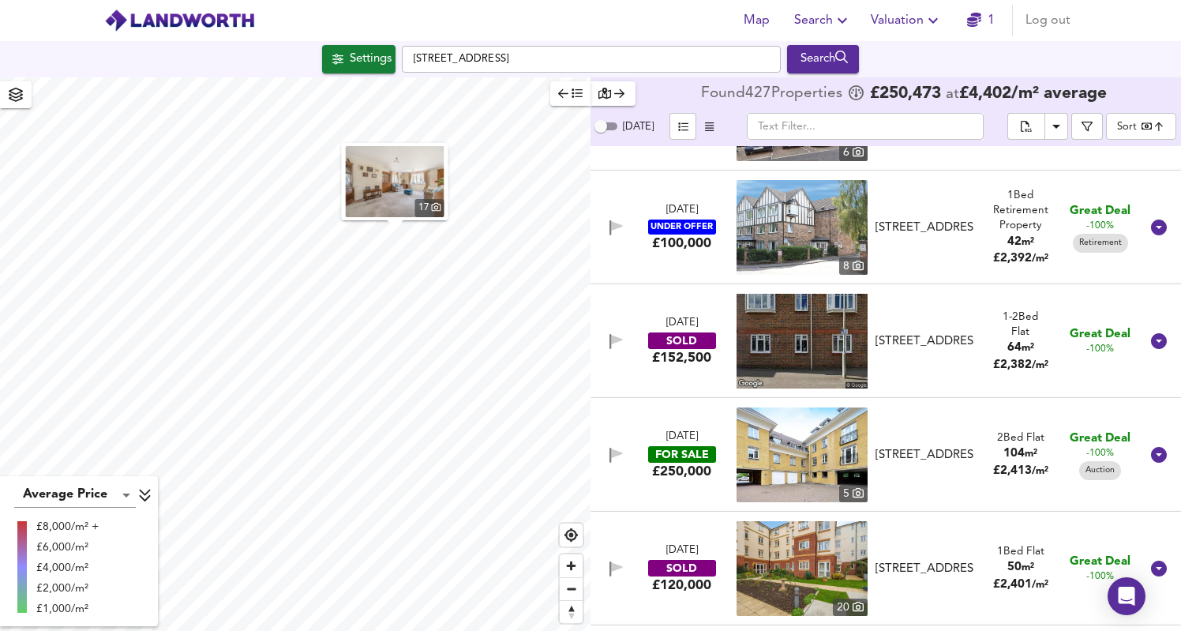
click at [684, 473] on div "£250,000" at bounding box center [681, 471] width 59 height 17
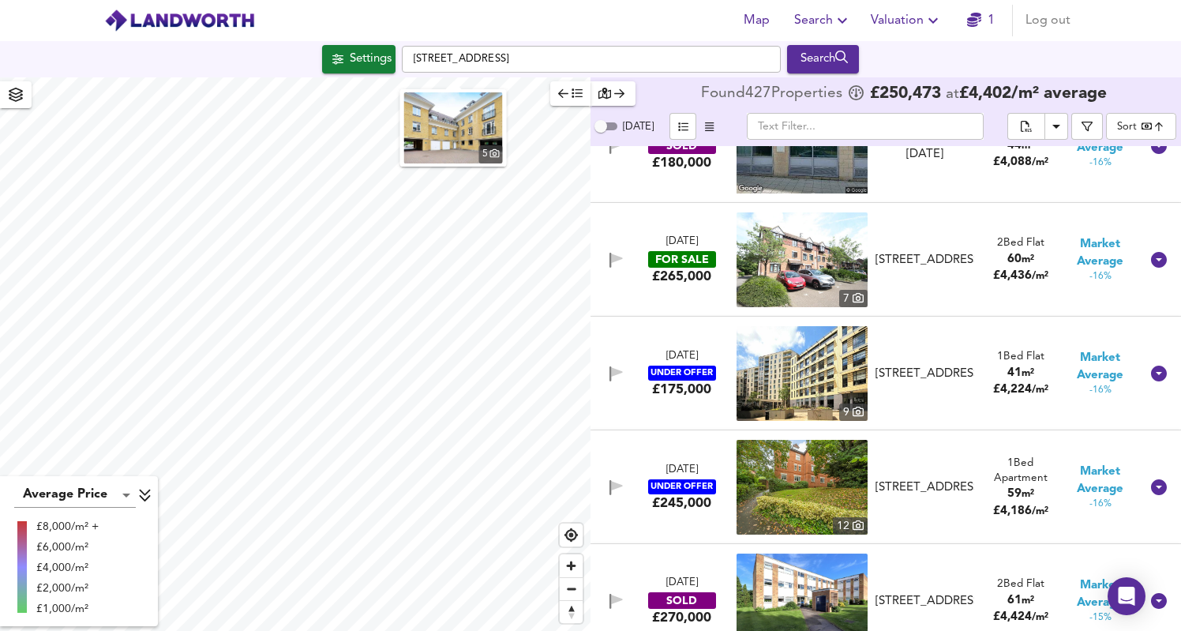
scroll to position [26515, 0]
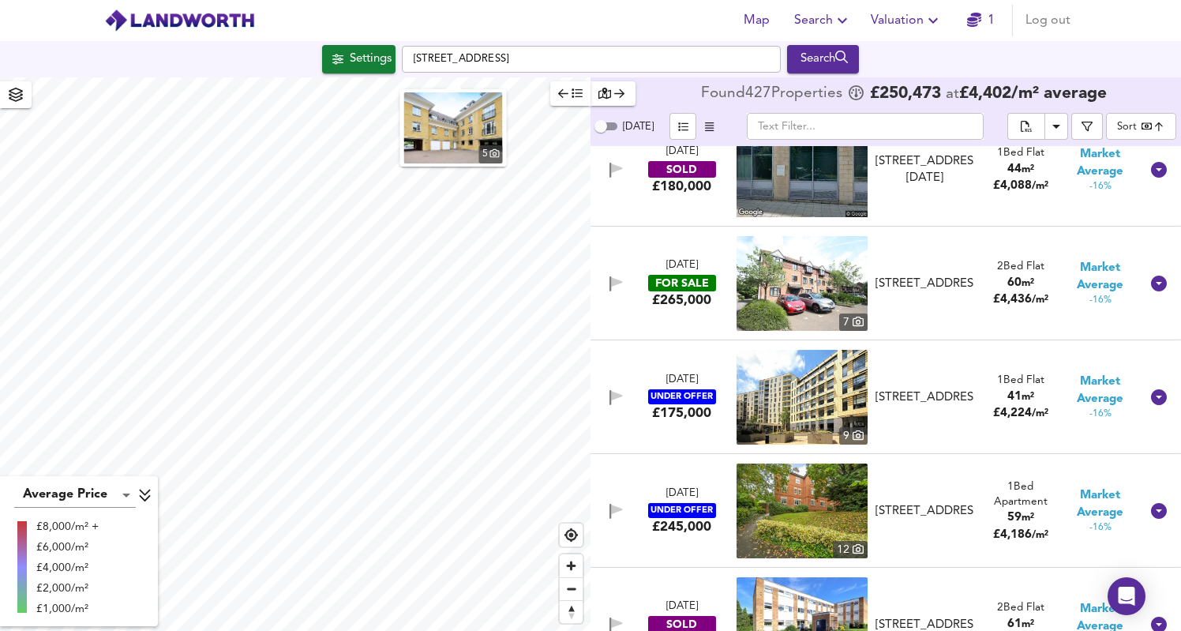
click at [681, 302] on div "£265,000" at bounding box center [681, 299] width 59 height 17
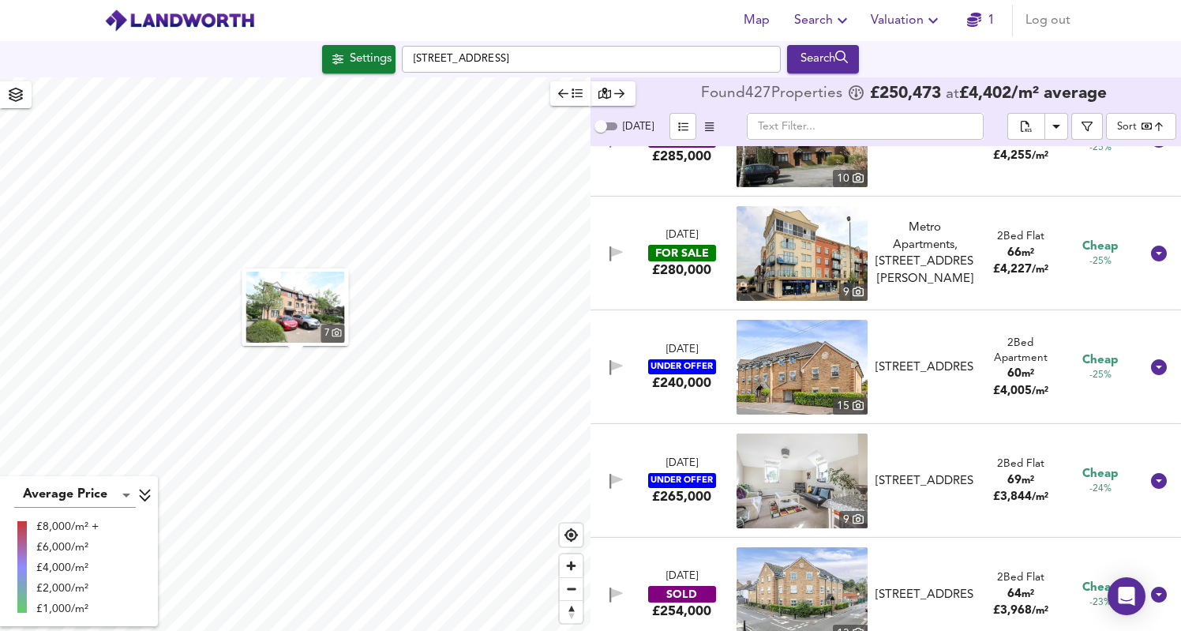
scroll to position [22790, 0]
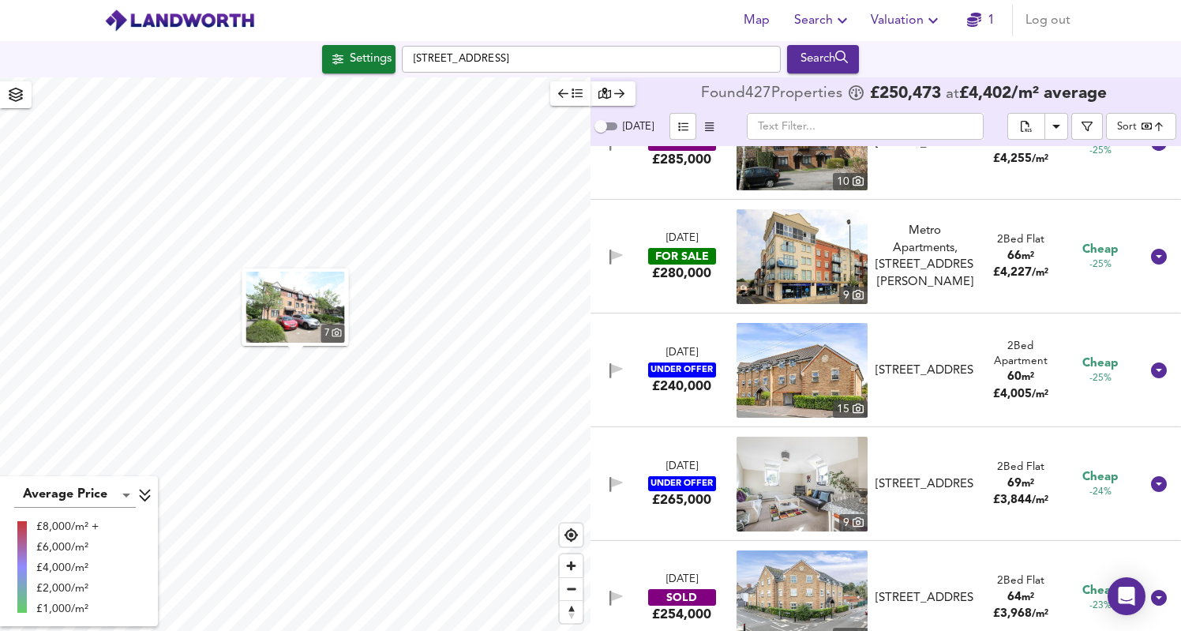
click at [688, 254] on div "FOR SALE" at bounding box center [682, 256] width 68 height 17
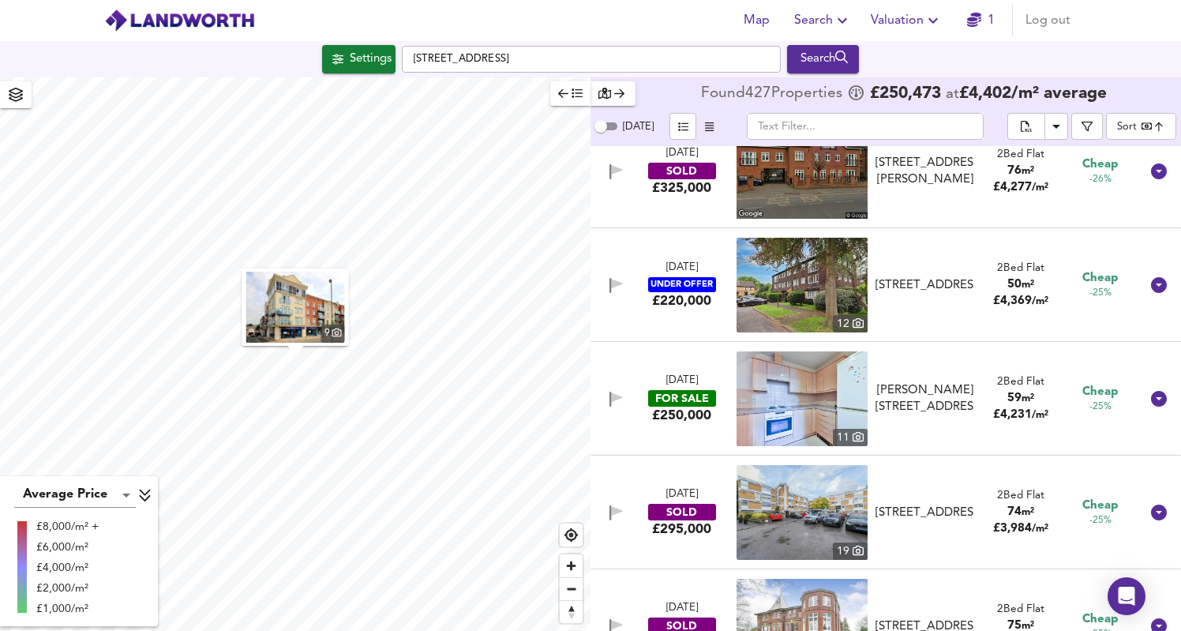
scroll to position [22056, 0]
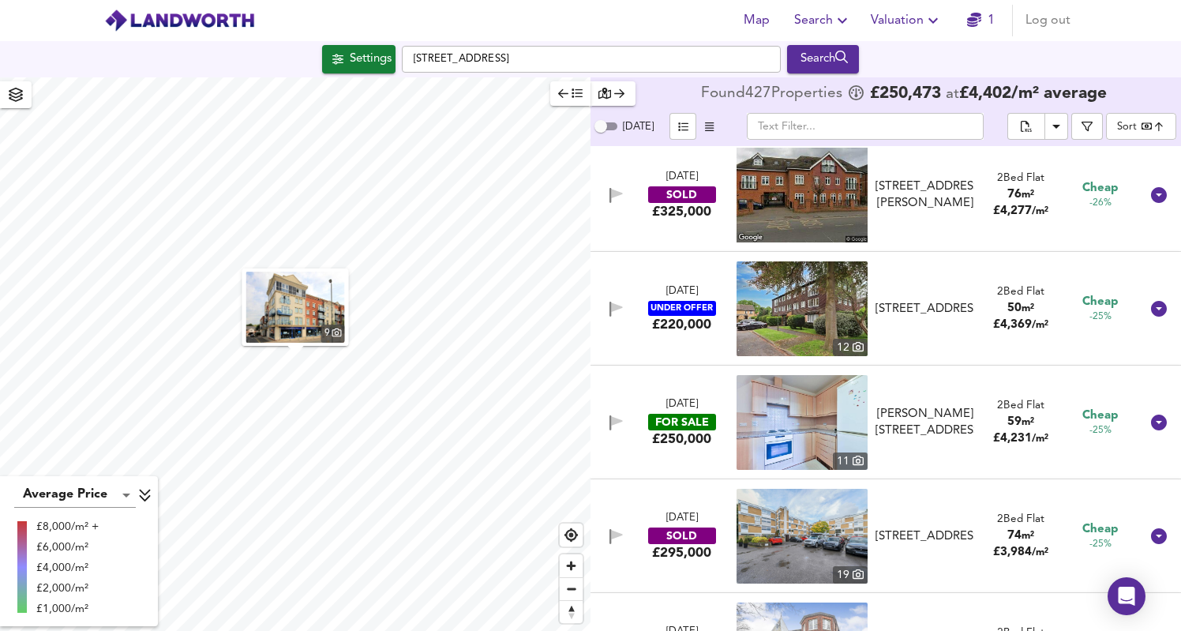
click at [680, 403] on div "[DATE]" at bounding box center [682, 404] width 32 height 15
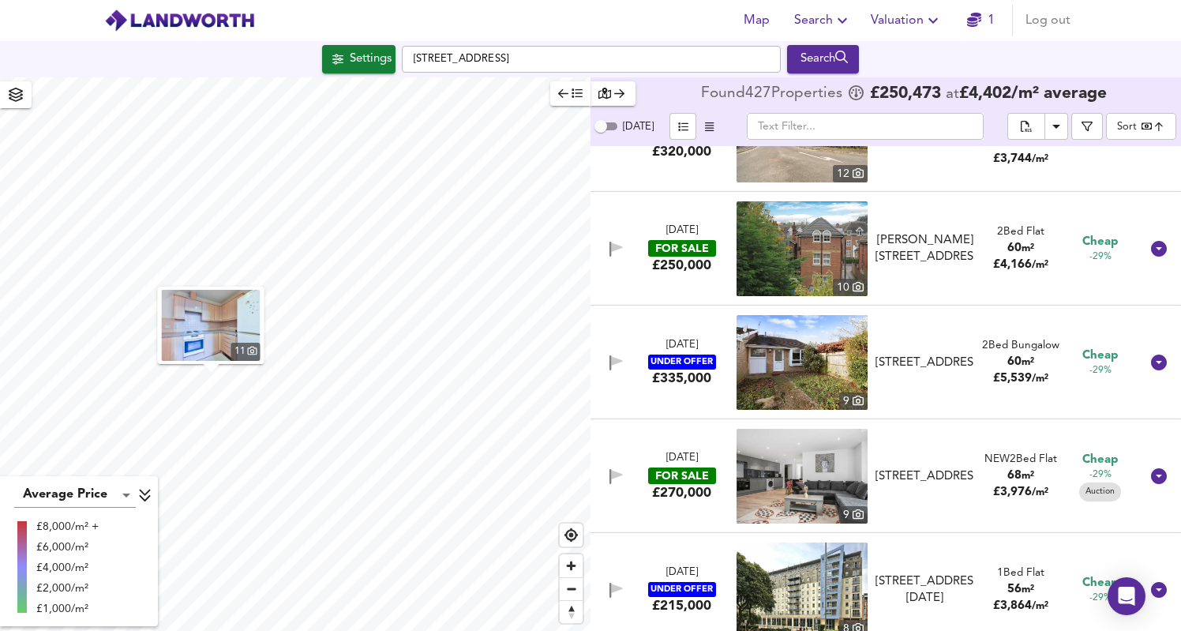
scroll to position [20299, 0]
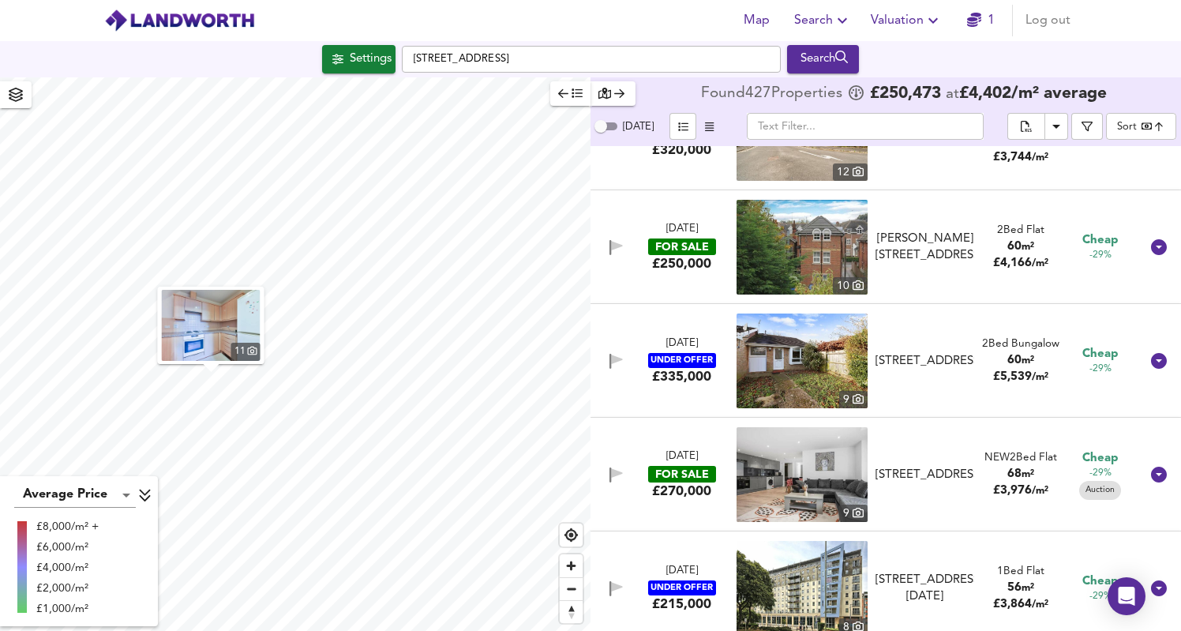
click at [681, 475] on div "FOR SALE" at bounding box center [682, 474] width 68 height 17
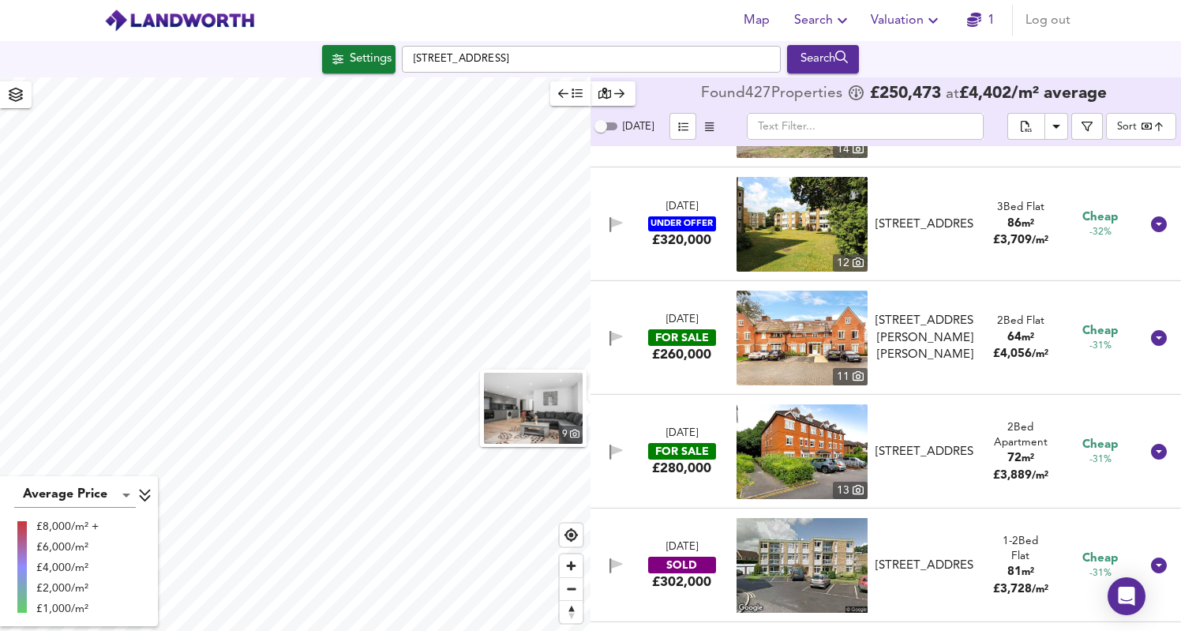
scroll to position [18945, 0]
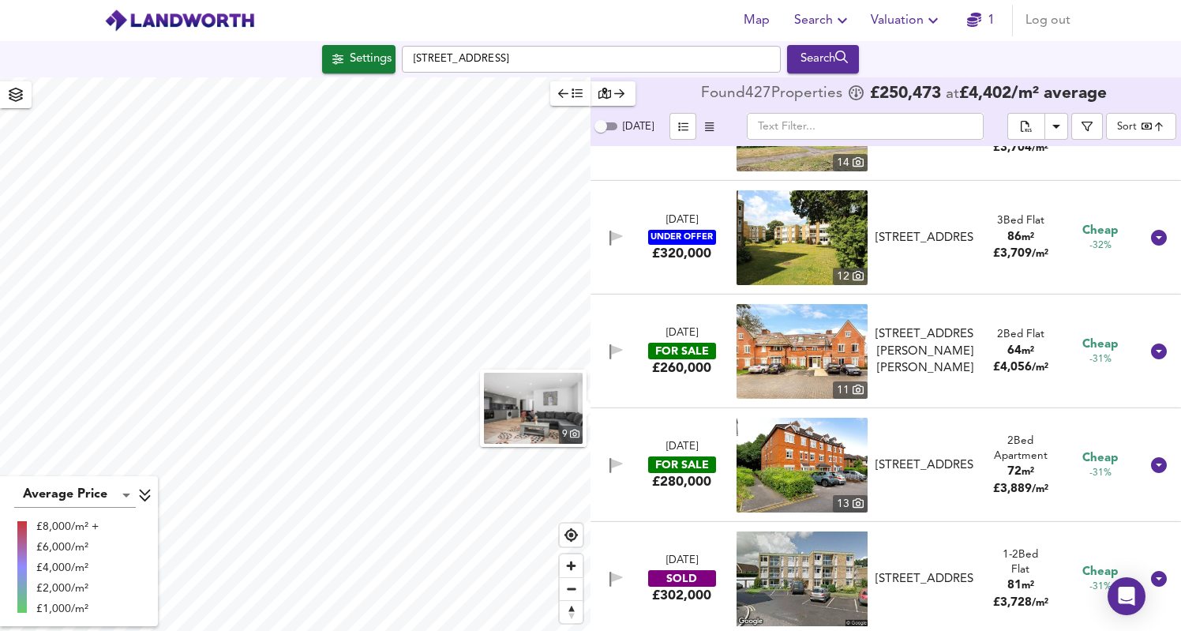
click at [681, 460] on div "FOR SALE" at bounding box center [682, 464] width 68 height 17
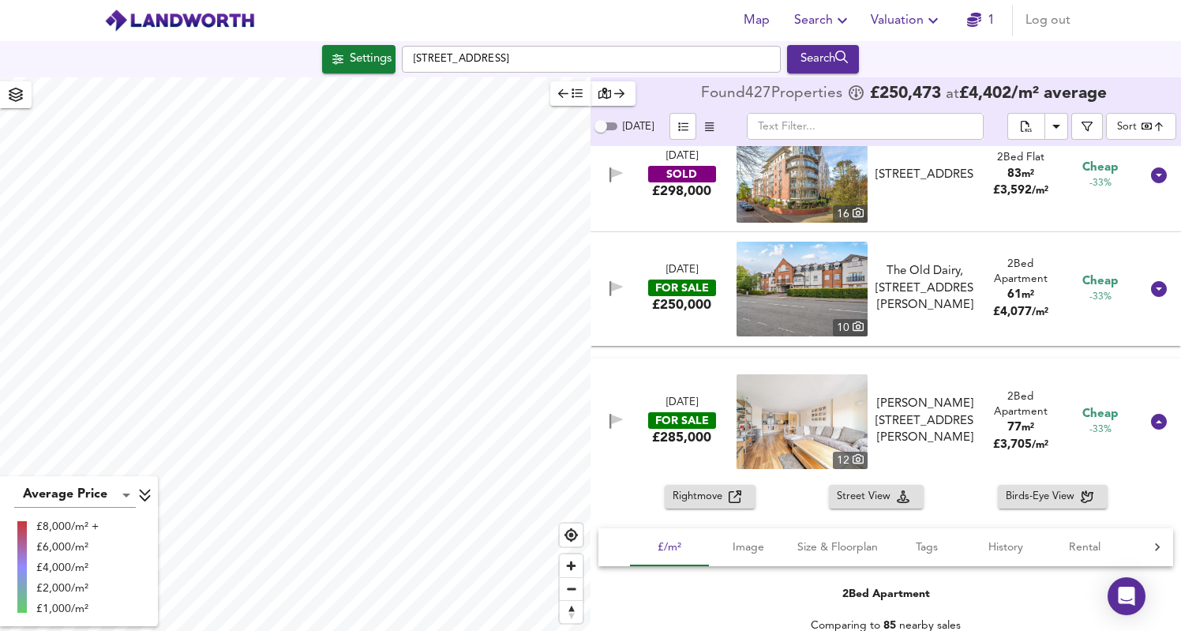
scroll to position [17866, 0]
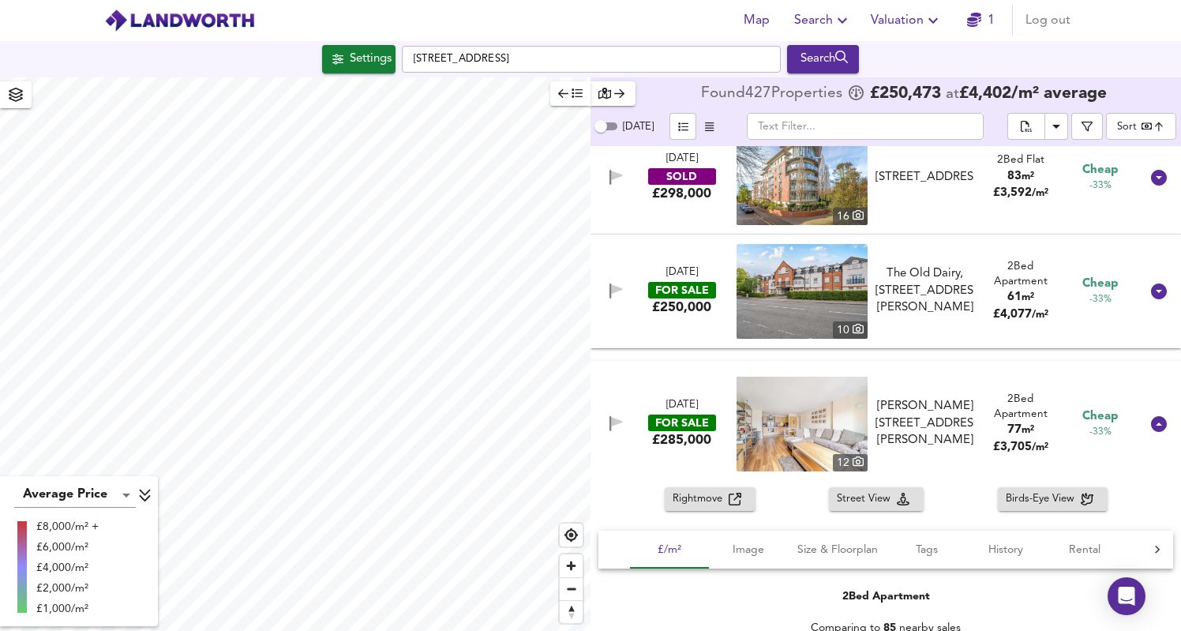
click at [704, 500] on span "Rightmove" at bounding box center [701, 499] width 56 height 18
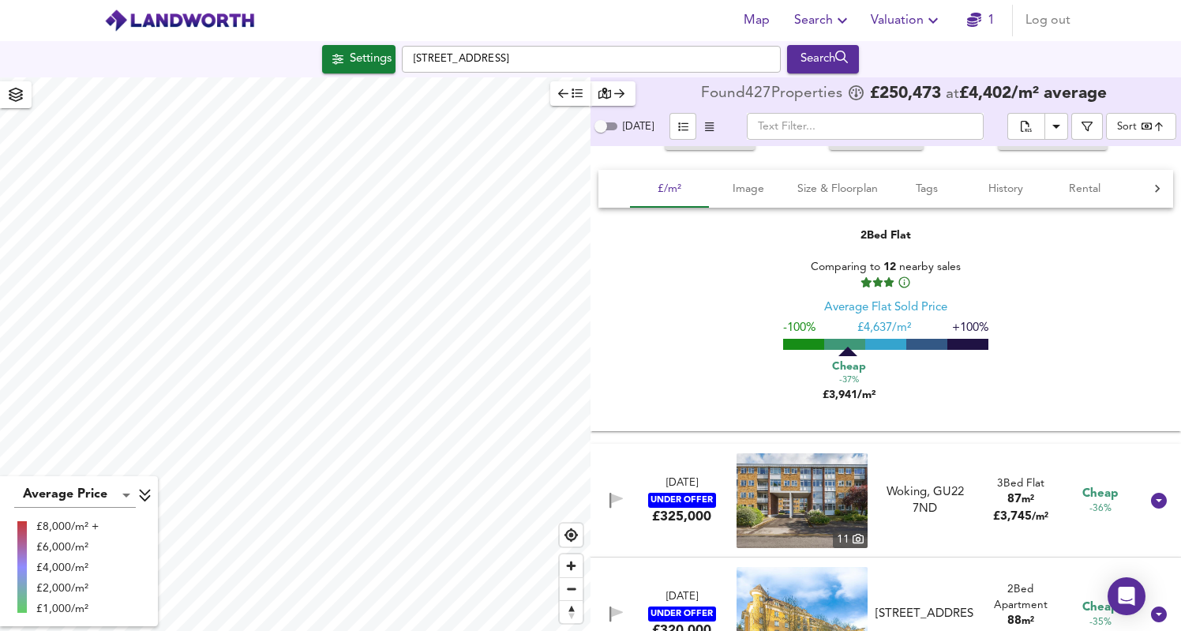
scroll to position [15320, 0]
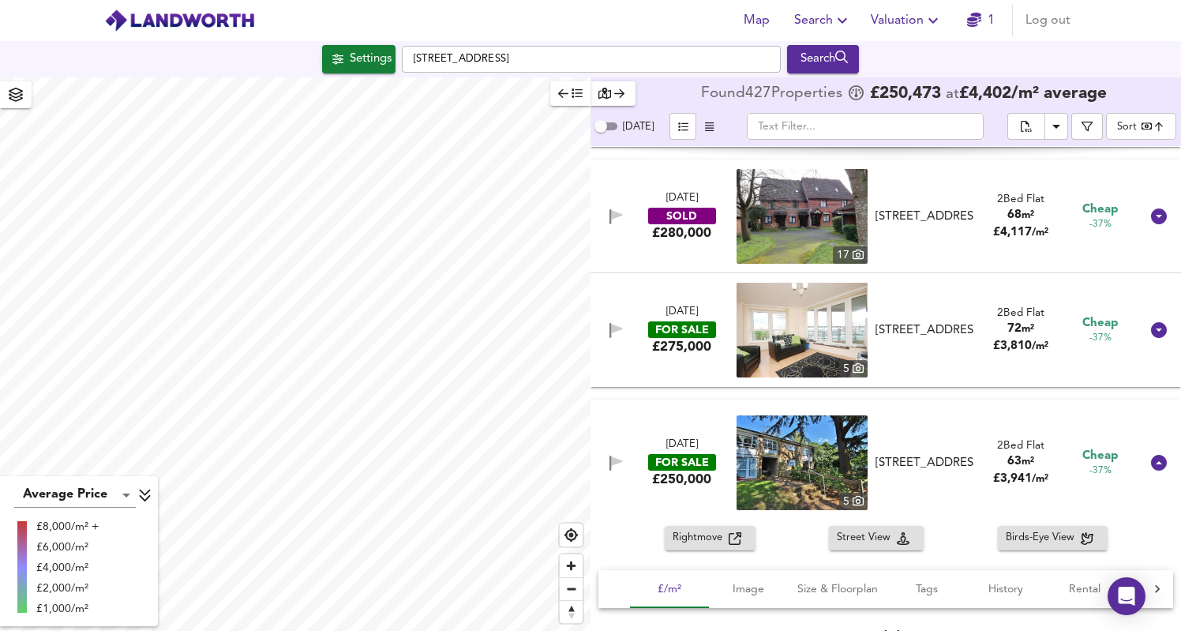
click at [671, 362] on div "[DATE] FOR SALE £275,000 5 Station Approach, [GEOGRAPHIC_DATA], GU22 7PB Statio…" at bounding box center [867, 330] width 546 height 95
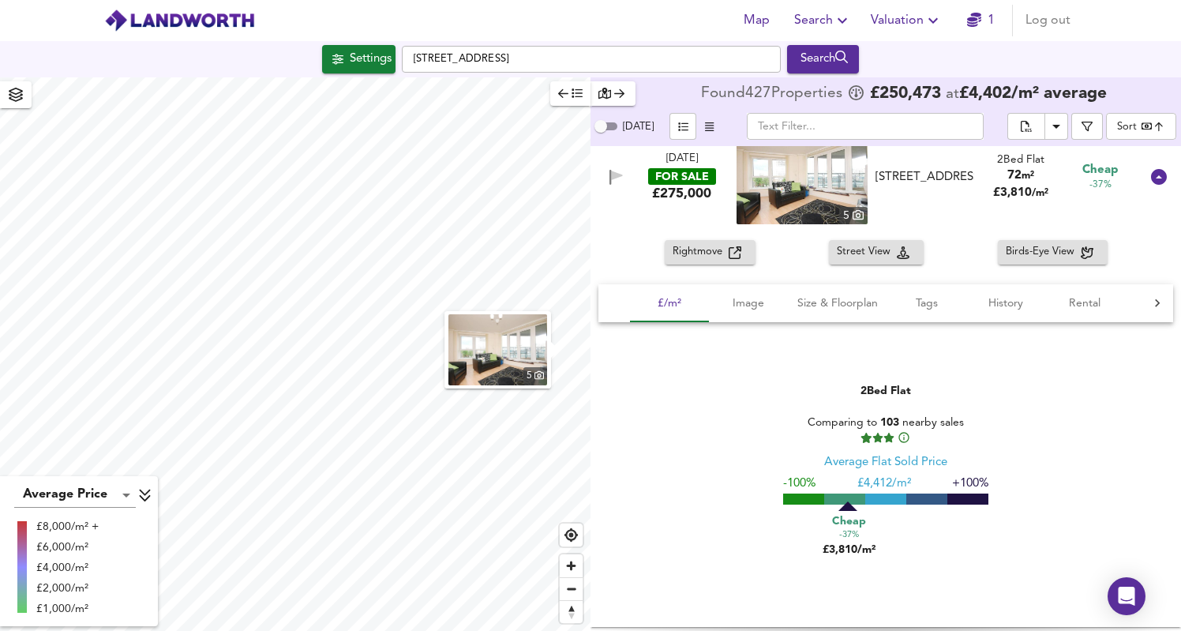
scroll to position [15467, 0]
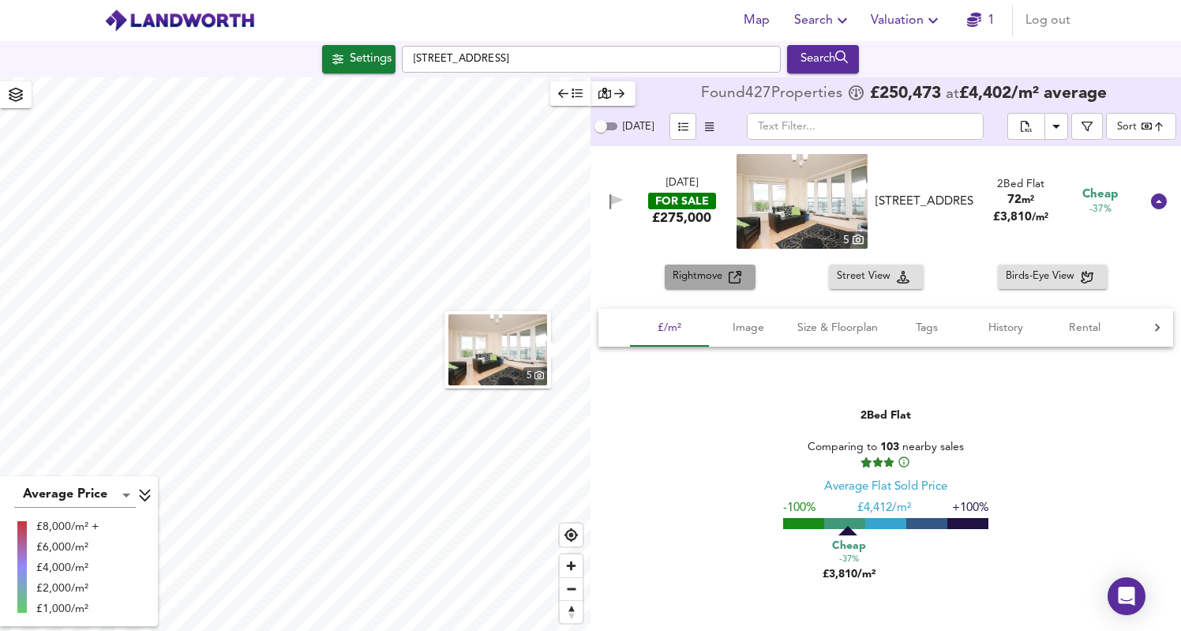
click at [717, 278] on span "Rightmove" at bounding box center [701, 277] width 56 height 18
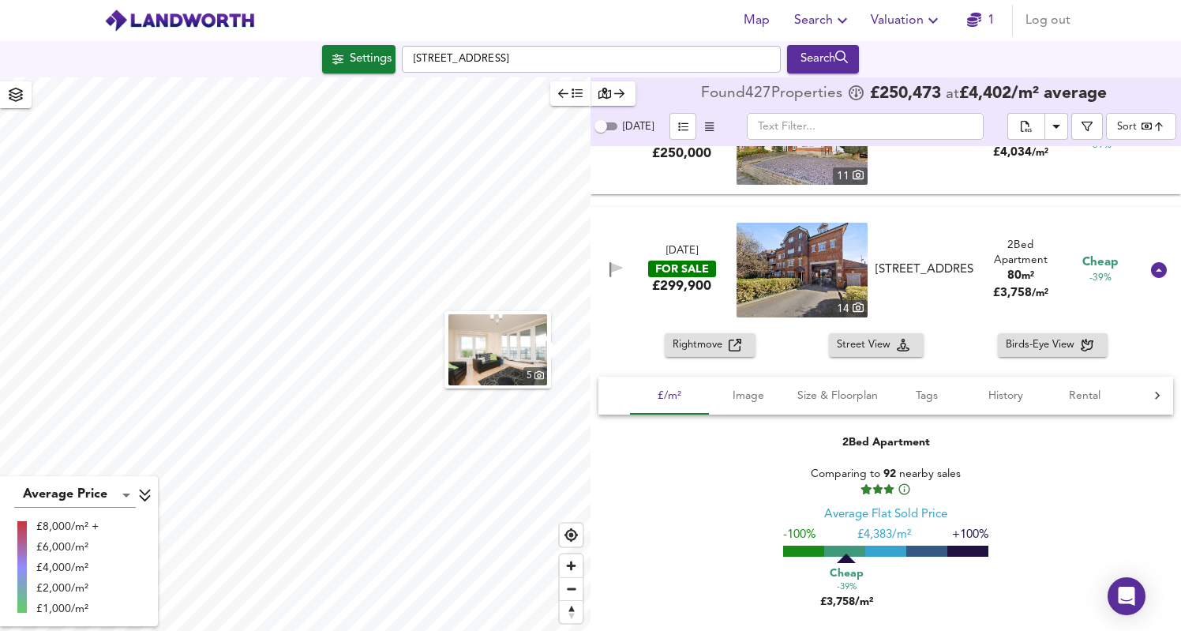
scroll to position [14362, 0]
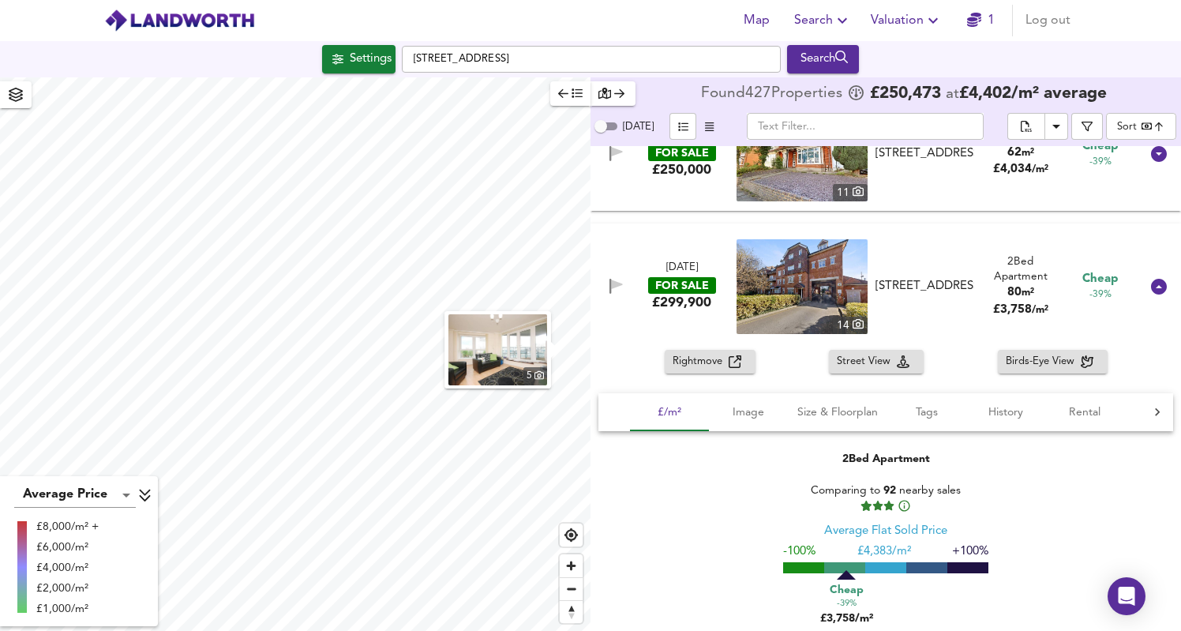
click at [718, 363] on span "Rightmove" at bounding box center [701, 362] width 56 height 18
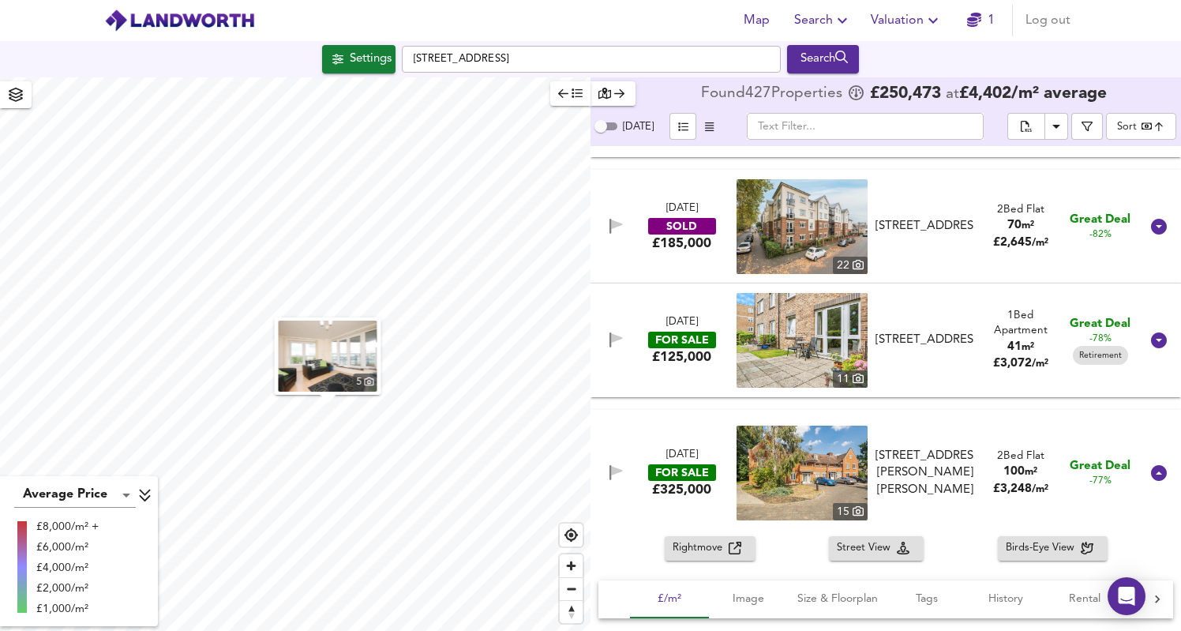
scroll to position [6069, 0]
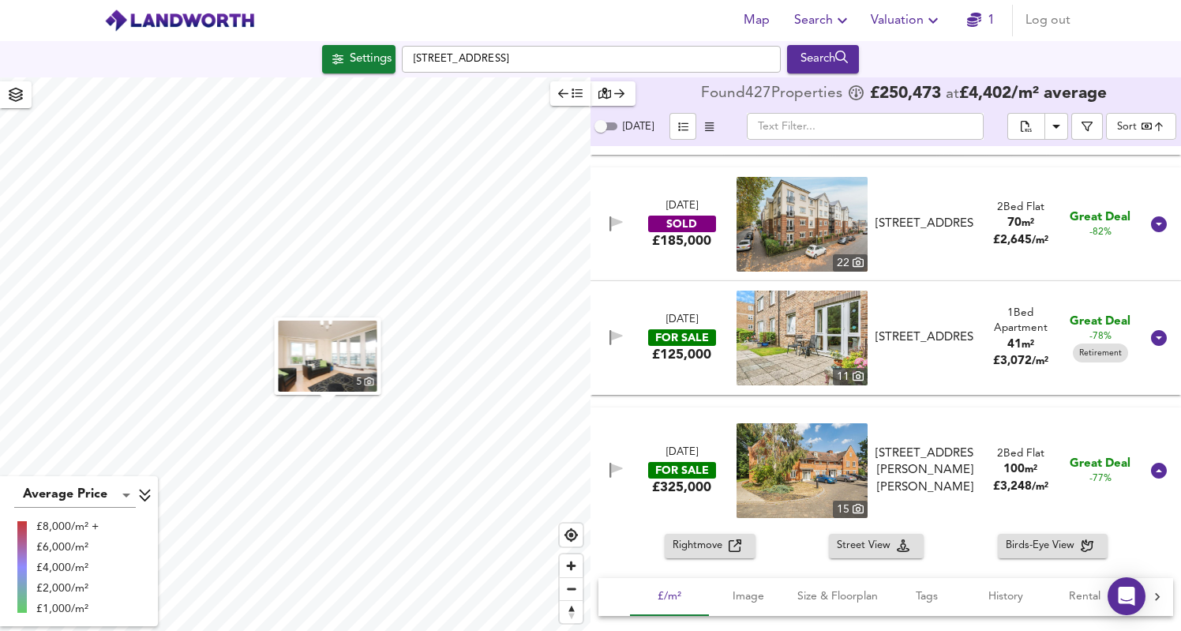
click at [980, 468] on div "2 Bed Flat 100 m² £ 3,248 / m²" at bounding box center [1020, 470] width 80 height 49
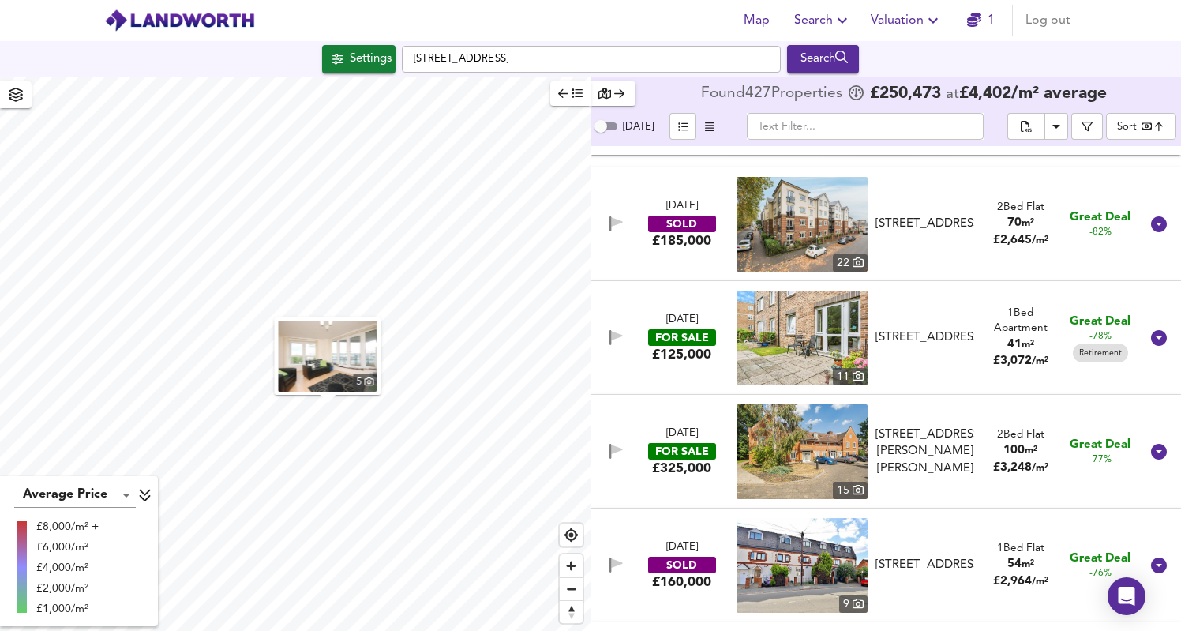
click at [980, 468] on div "2 Bed Flat 100 m² £ 3,248 / m²" at bounding box center [1020, 451] width 80 height 49
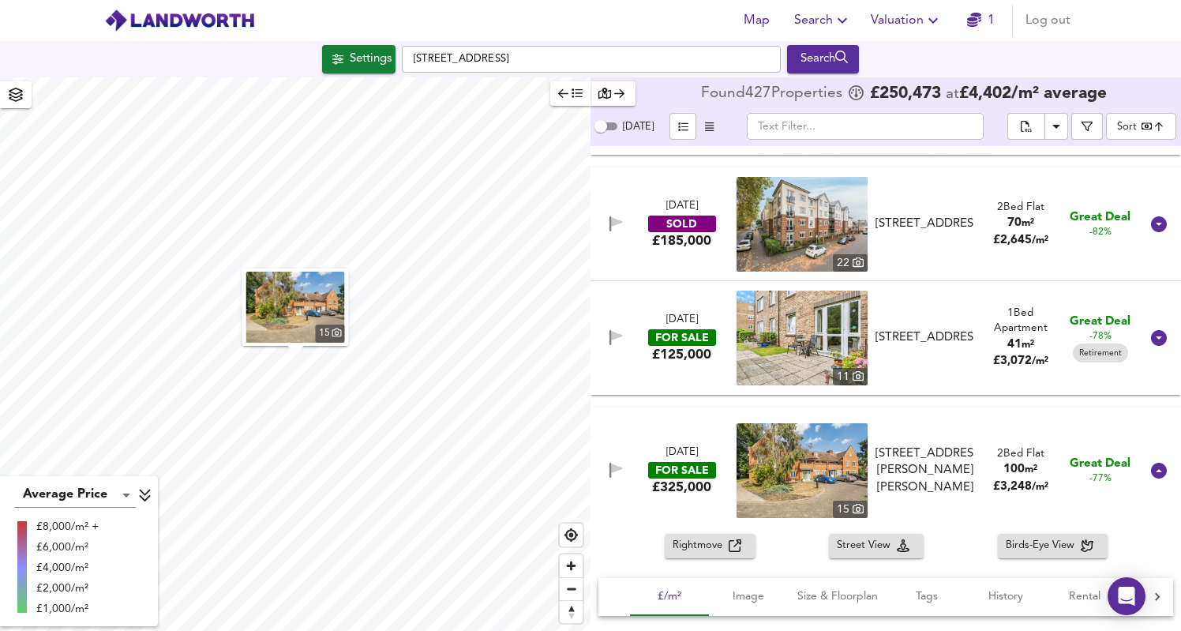
click at [700, 546] on span "Rightmove" at bounding box center [701, 546] width 56 height 18
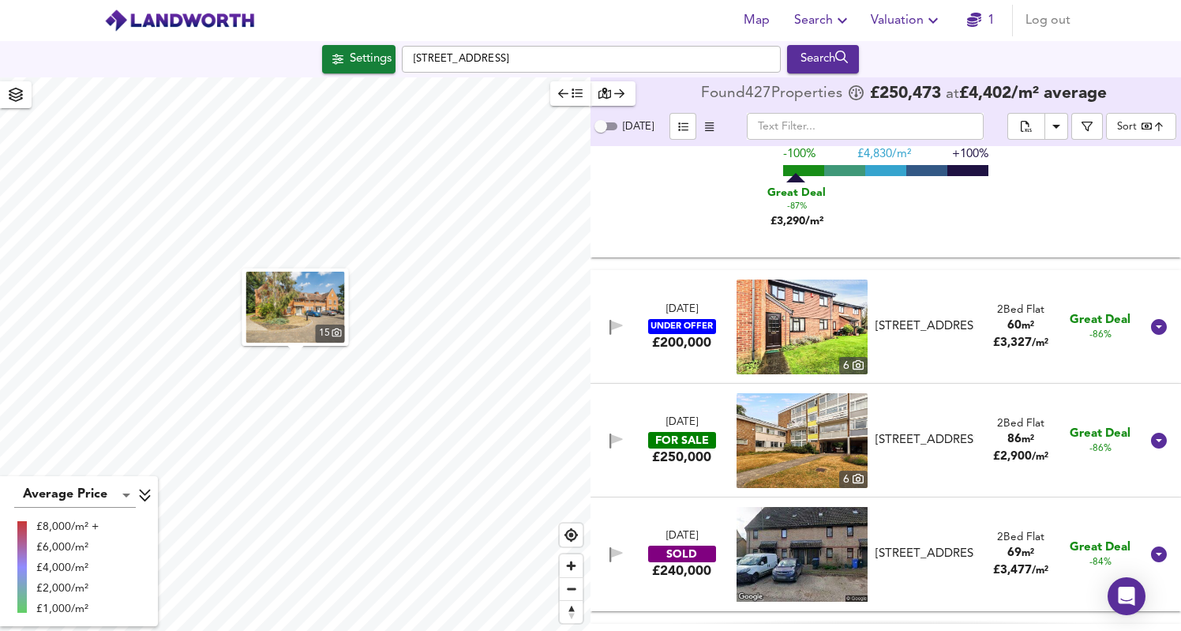
scroll to position [5171, 0]
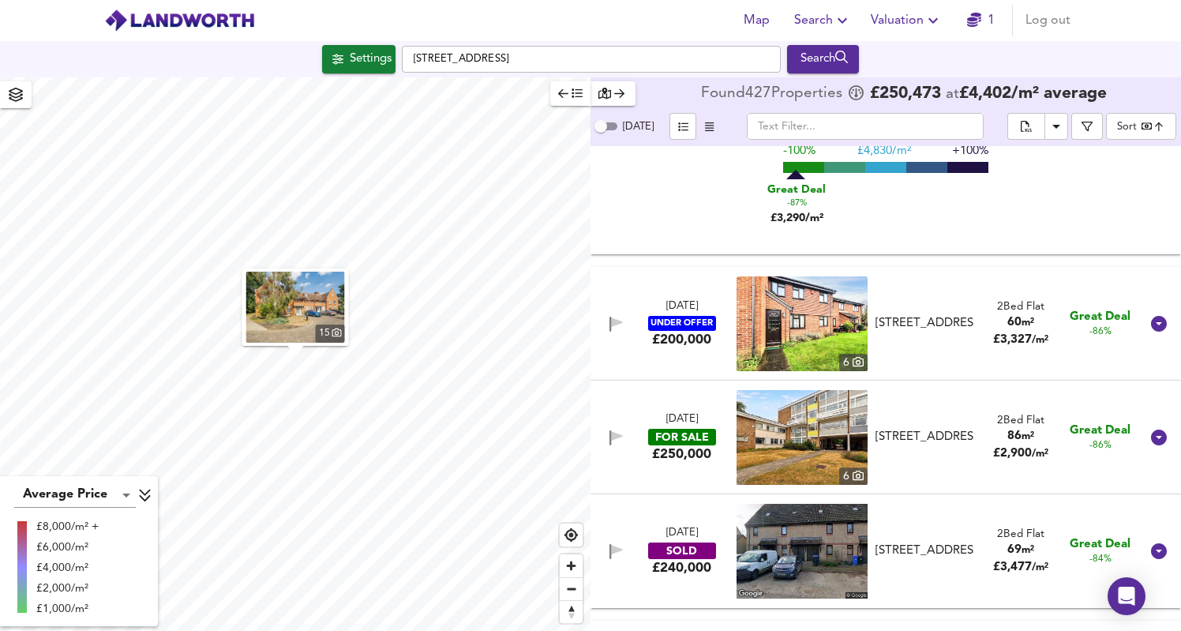
click at [909, 437] on div "[STREET_ADDRESS]" at bounding box center [924, 437] width 99 height 17
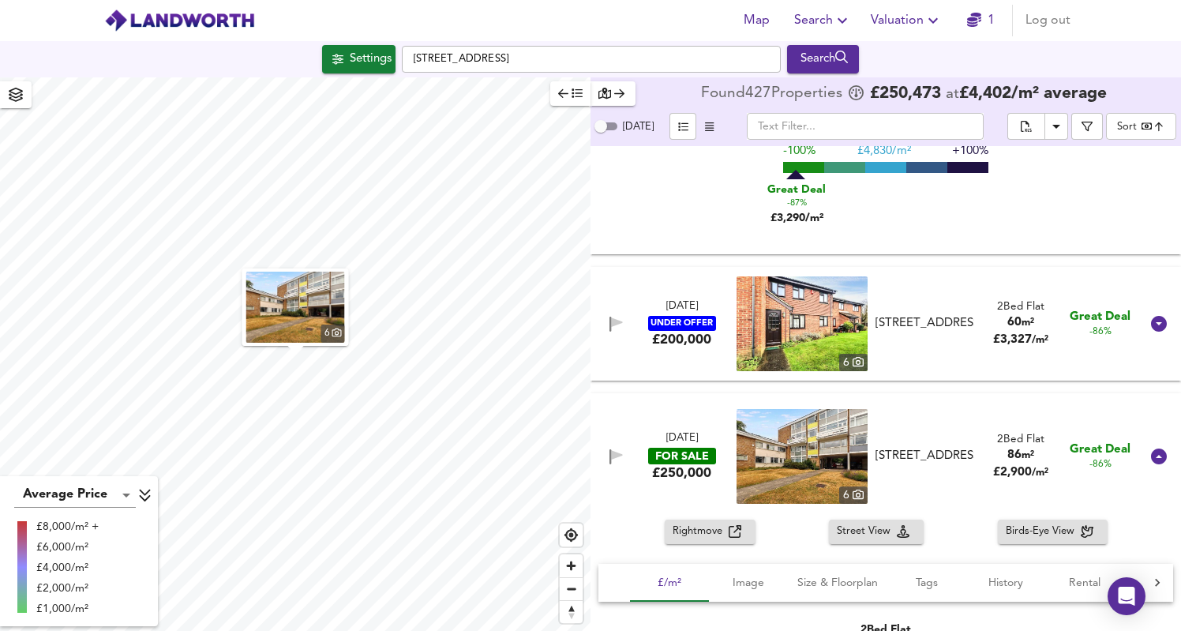
click at [732, 532] on icon "button" at bounding box center [735, 531] width 13 height 13
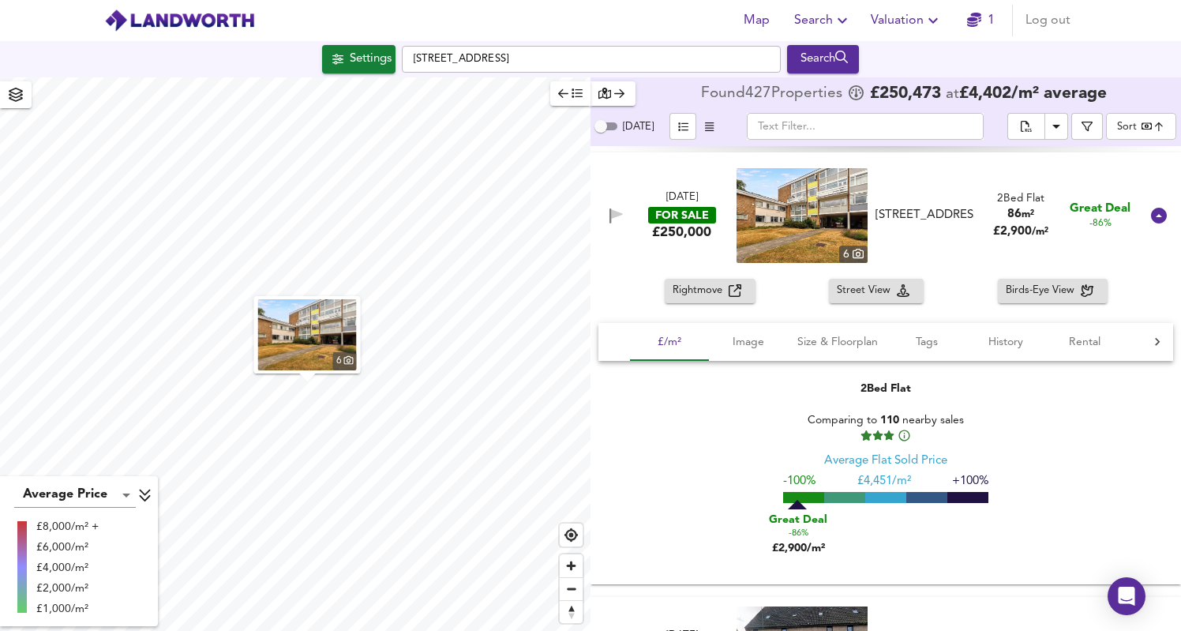
scroll to position [5392, 0]
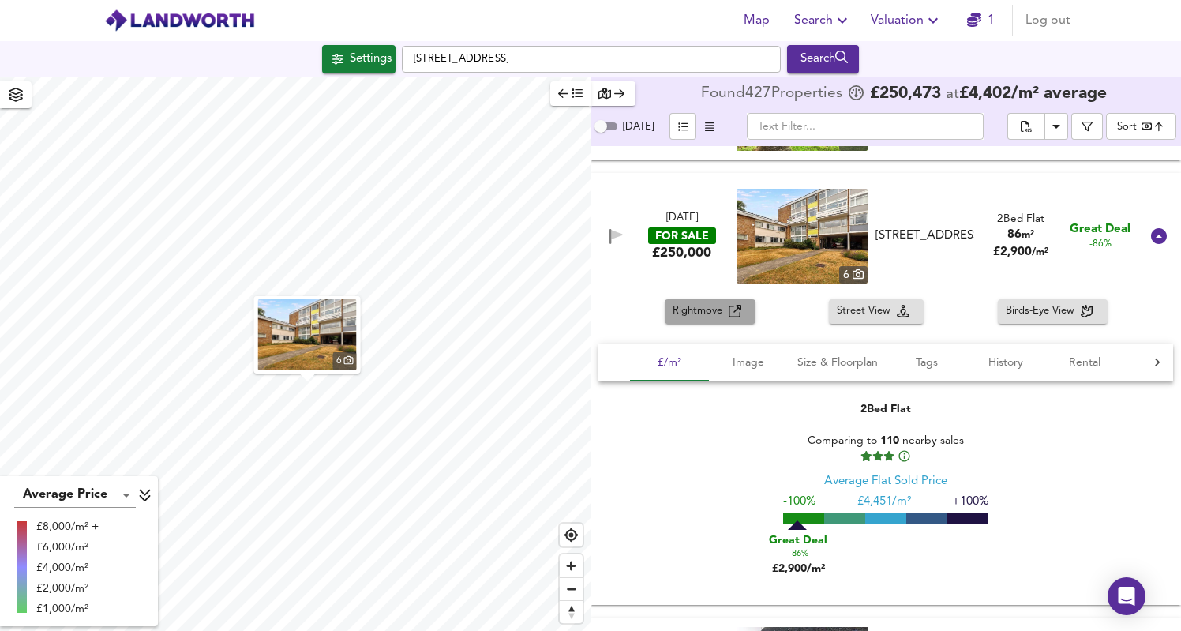
click at [734, 315] on icon "button" at bounding box center [735, 311] width 13 height 13
